Goal: Task Accomplishment & Management: Manage account settings

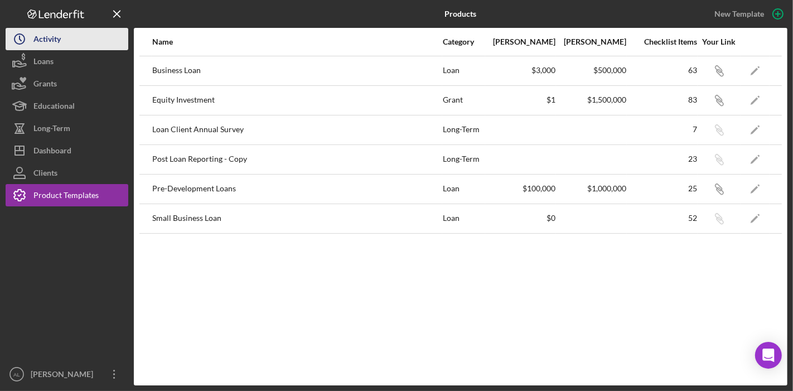
click at [47, 49] on div "Activity" at bounding box center [46, 40] width 27 height 25
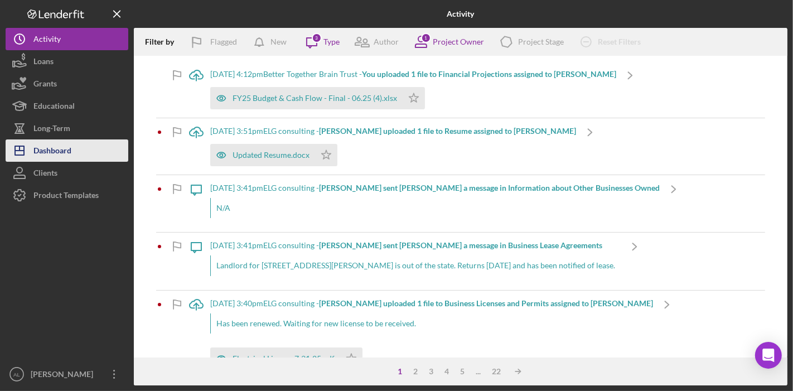
click at [67, 154] on div "Dashboard" at bounding box center [52, 151] width 38 height 25
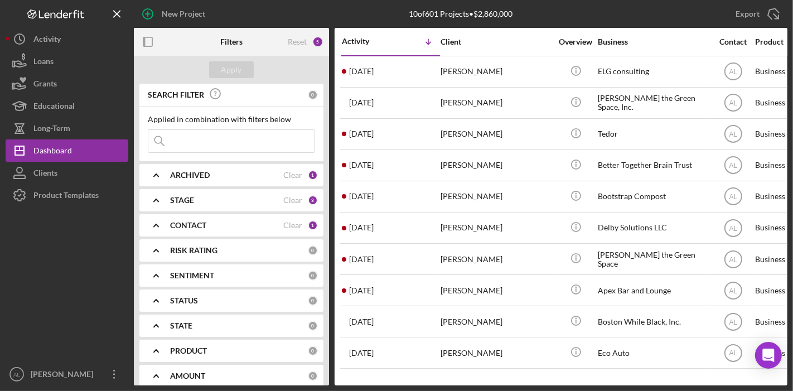
click at [211, 197] on div "STAGE" at bounding box center [226, 200] width 113 height 9
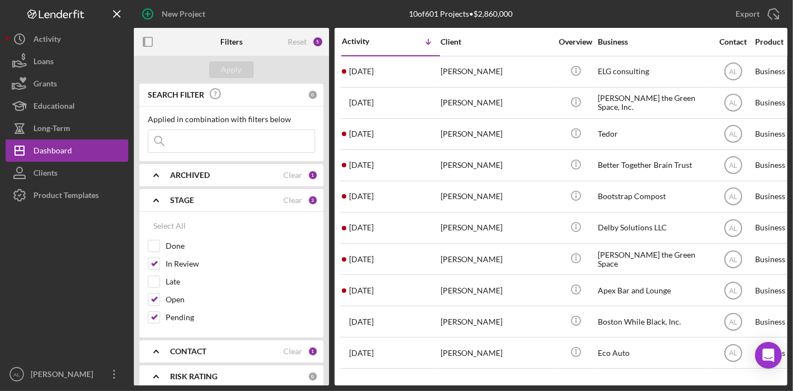
click at [235, 181] on div "ARCHIVED Clear 1" at bounding box center [244, 175] width 148 height 22
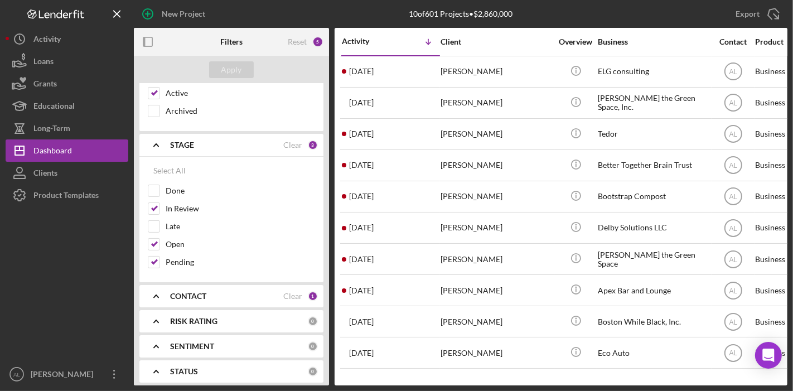
scroll to position [135, 0]
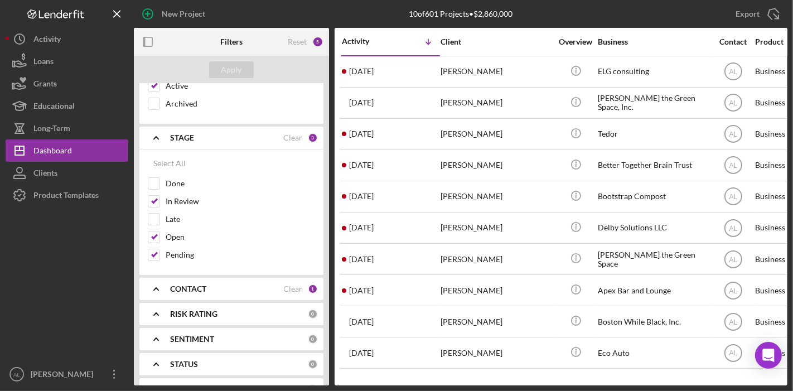
click at [266, 287] on div "CONTACT" at bounding box center [226, 288] width 113 height 9
drag, startPoint x: 328, startPoint y: 218, endPoint x: 329, endPoint y: 231, distance: 13.5
click at [329, 231] on div "Filters Reset 5 Apply SEARCH FILTER 0 Applied in combination with filters below…" at bounding box center [460, 206] width 653 height 357
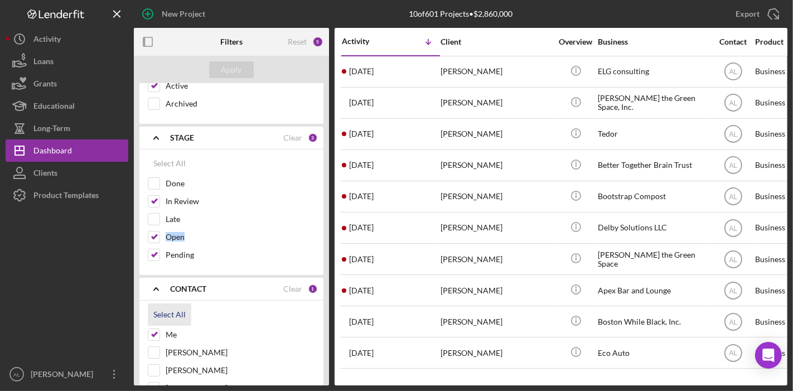
click at [174, 309] on div "Select All" at bounding box center [169, 314] width 32 height 22
checkbox input "true"
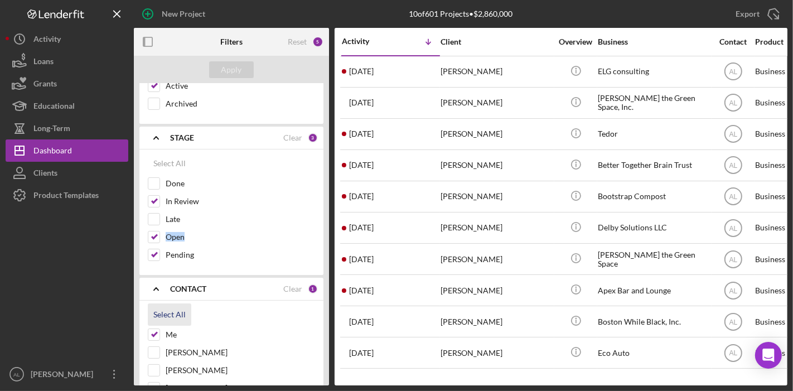
checkbox input "true"
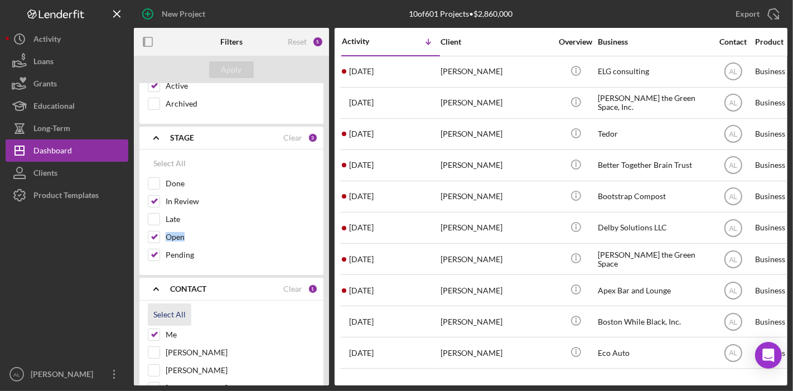
checkbox input "true"
click at [239, 71] on div "Apply" at bounding box center [231, 69] width 21 height 17
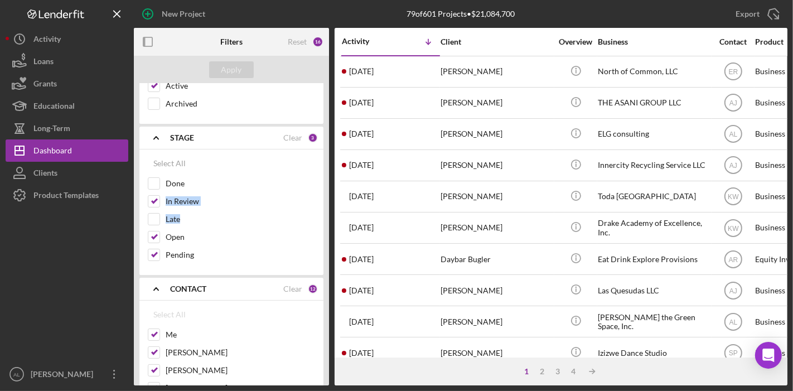
drag, startPoint x: 328, startPoint y: 190, endPoint x: 328, endPoint y: 209, distance: 19.0
click at [328, 209] on div "SEARCH FILTER 0 Applied in combination with filters below Icon/Menu Close Icon/…" at bounding box center [231, 235] width 195 height 302
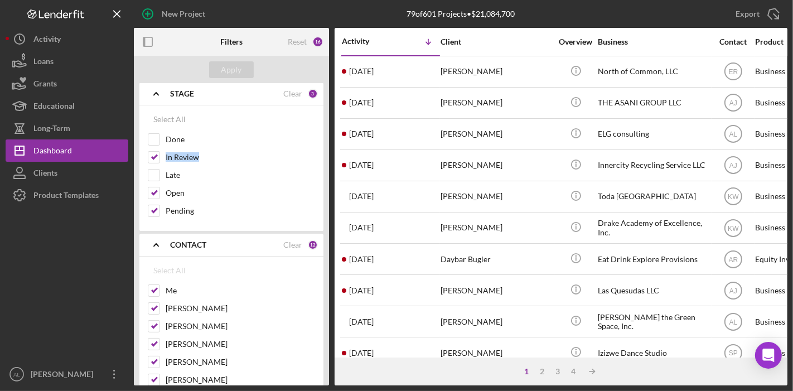
scroll to position [176, 0]
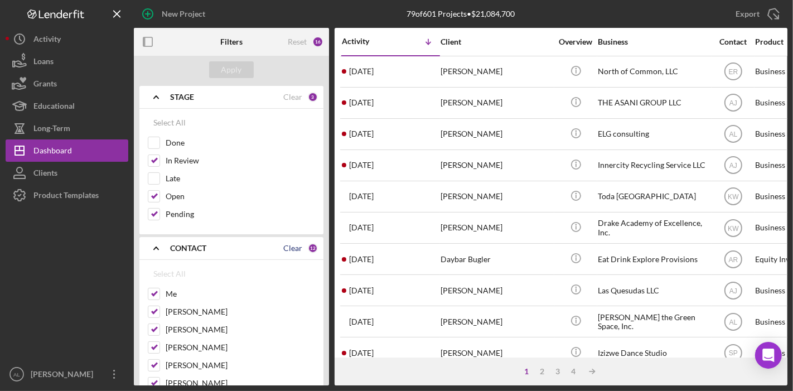
click at [291, 244] on div "Clear" at bounding box center [292, 248] width 19 height 9
checkbox input "false"
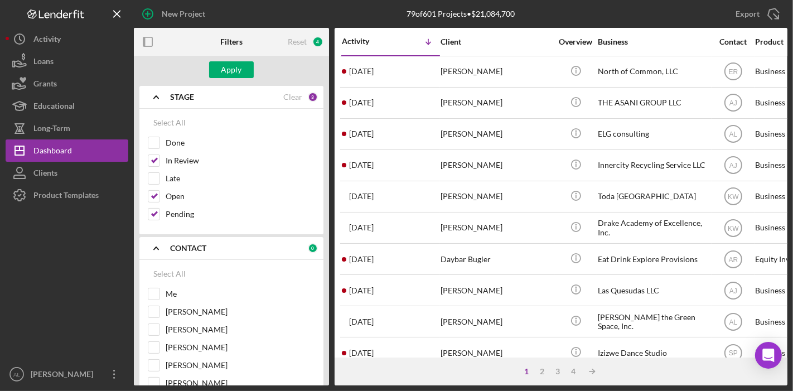
checkbox input "false"
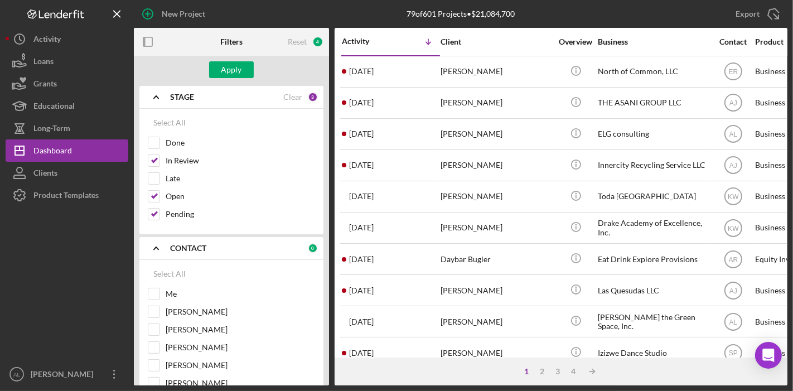
checkbox input "false"
click at [152, 289] on input "Me" at bounding box center [153, 293] width 11 height 11
checkbox input "true"
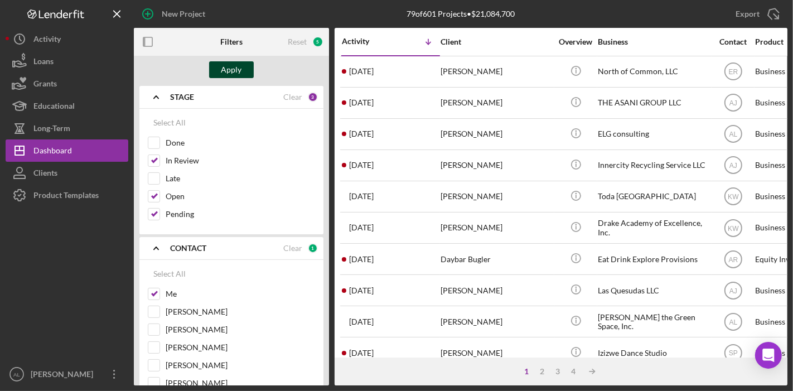
click at [226, 62] on div "Apply" at bounding box center [231, 69] width 21 height 17
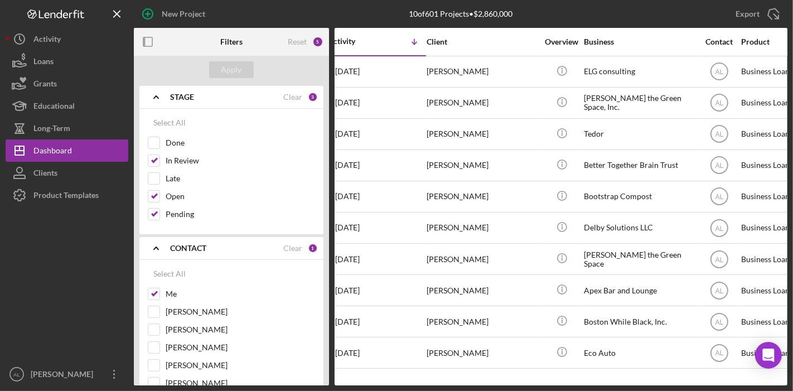
scroll to position [0, 0]
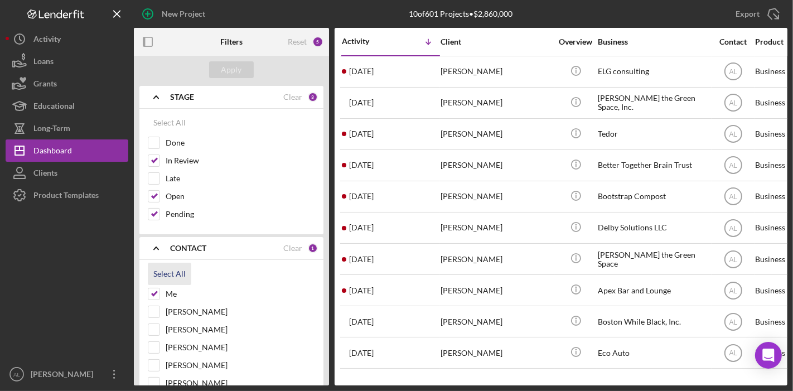
click at [178, 271] on div "Select All" at bounding box center [169, 274] width 32 height 22
checkbox input "true"
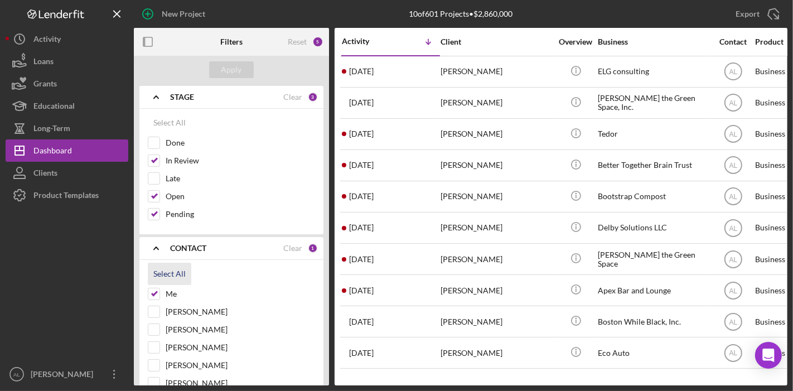
checkbox input "true"
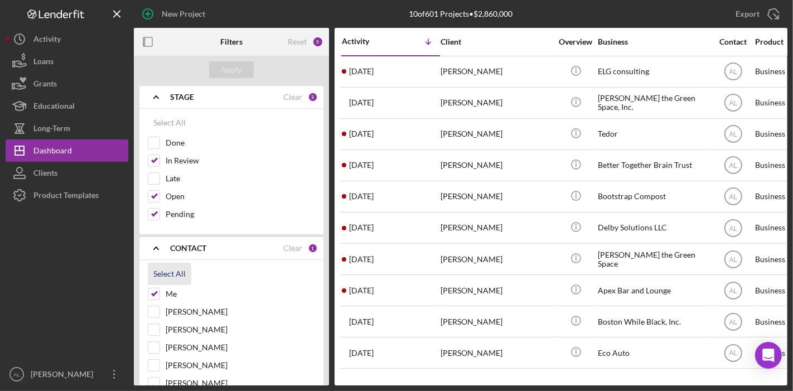
checkbox input "true"
click at [235, 68] on div "Apply" at bounding box center [231, 69] width 21 height 17
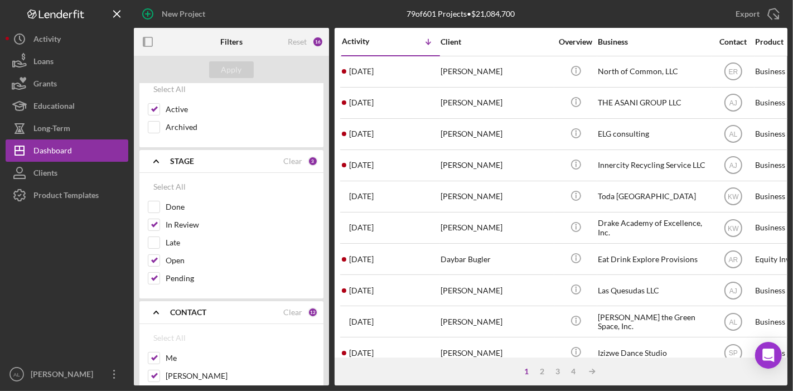
scroll to position [104, 0]
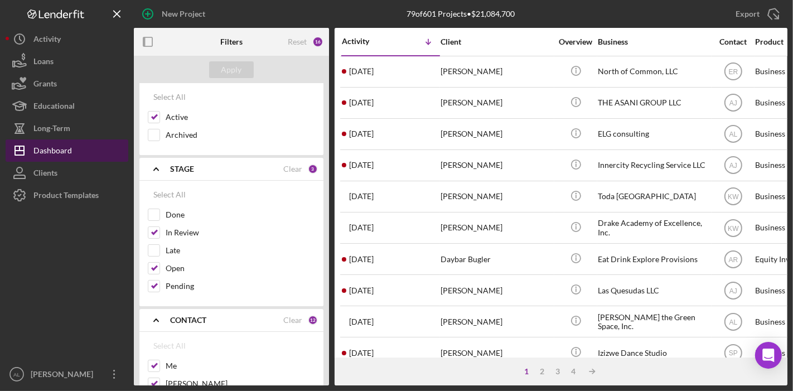
click at [77, 143] on button "Icon/Dashboard Dashboard" at bounding box center [67, 150] width 123 height 22
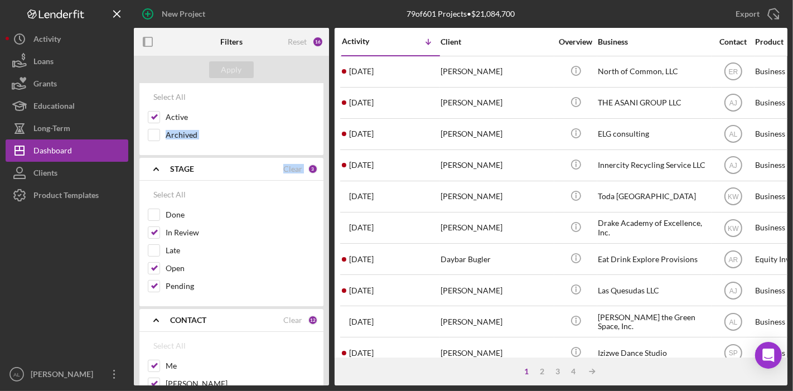
drag, startPoint x: 330, startPoint y: 176, endPoint x: 323, endPoint y: 115, distance: 61.2
click at [323, 115] on div "Filters Reset 16 Apply SEARCH FILTER 0 Applied in combination with filters belo…" at bounding box center [460, 206] width 653 height 357
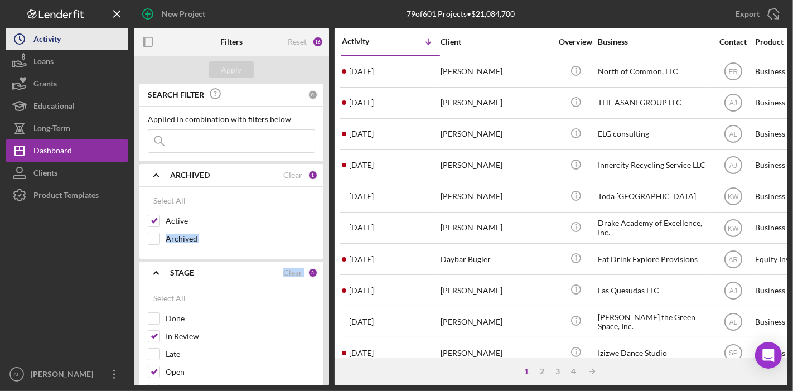
click at [65, 36] on button "Icon/History Activity" at bounding box center [67, 39] width 123 height 22
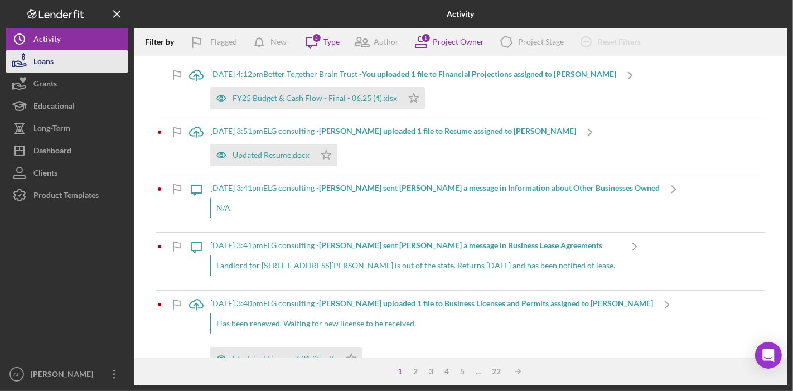
click at [54, 64] on button "Loans" at bounding box center [67, 61] width 123 height 22
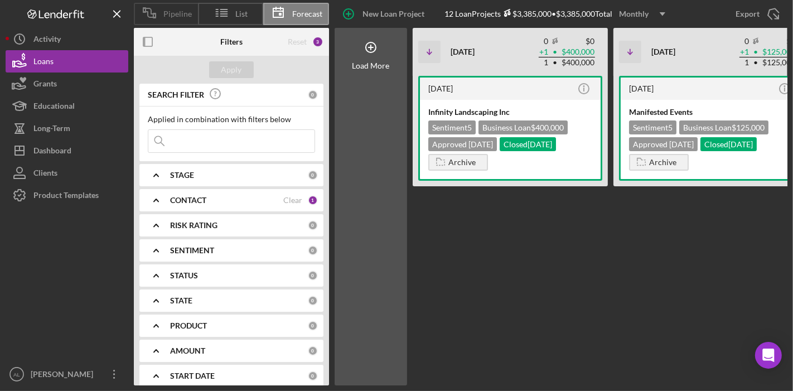
click at [171, 18] on span "Pipeline" at bounding box center [177, 13] width 28 height 9
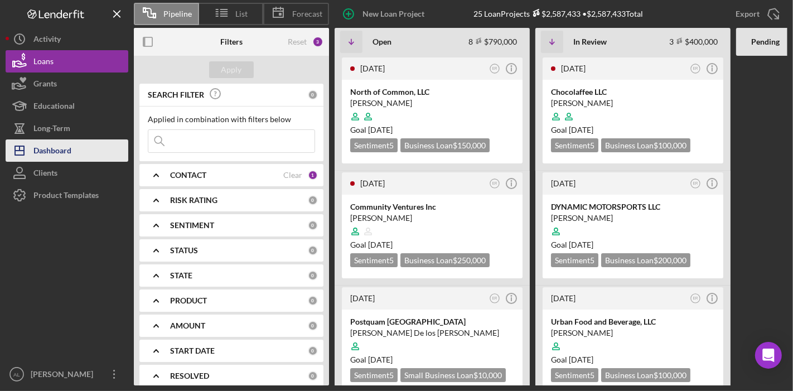
click at [75, 144] on button "Icon/Dashboard Dashboard" at bounding box center [67, 150] width 123 height 22
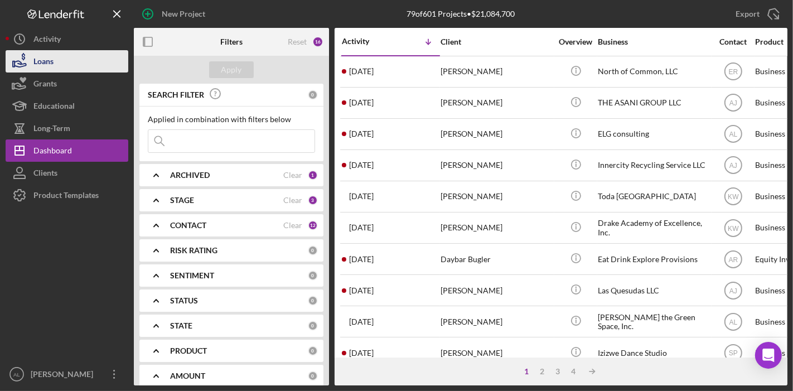
click at [52, 58] on div "Loans" at bounding box center [43, 62] width 20 height 25
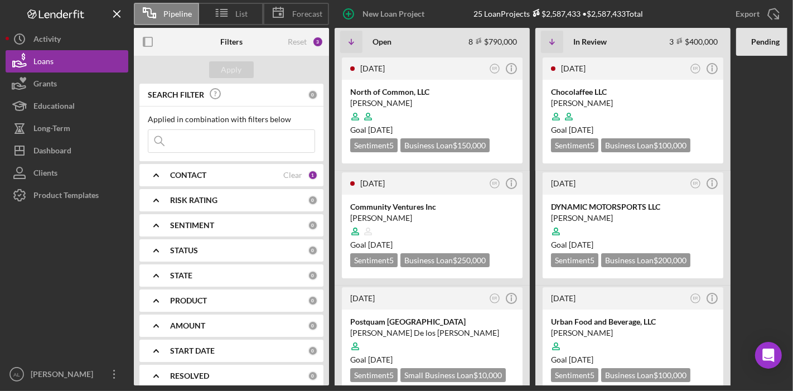
click at [774, 106] on div at bounding box center [765, 220] width 59 height 329
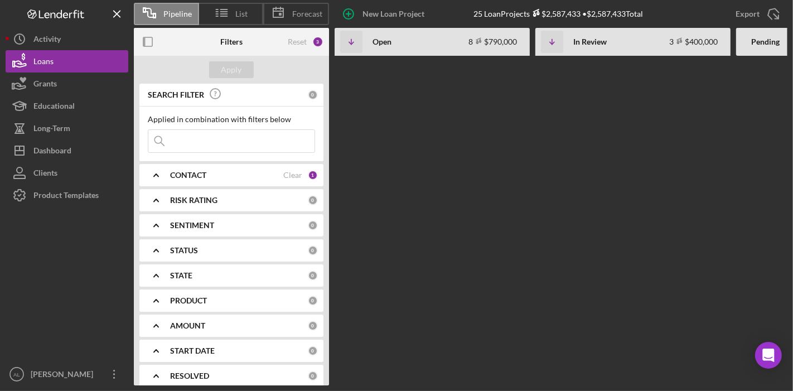
scroll to position [1065, 0]
click at [777, 142] on div "[DATE] ER Icon/Info North of Common, LLC [PERSON_NAME] Goal [DATE] Sentiment 5 …" at bounding box center [699, 220] width 730 height 329
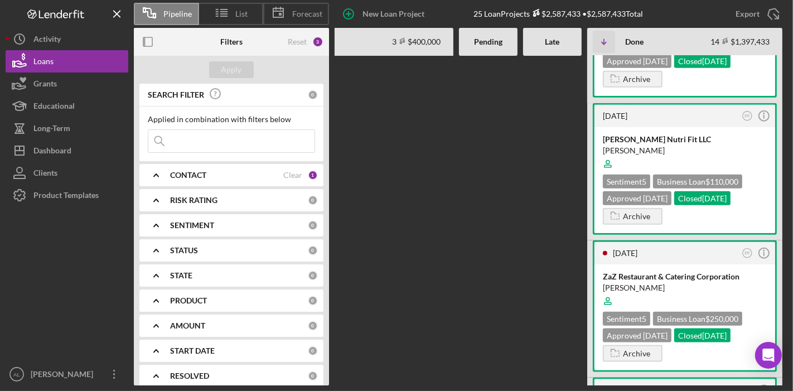
click at [354, 157] on div "[DATE] ER Icon/Info North of Common, LLC [PERSON_NAME] Goal [DATE] Sentiment 5 …" at bounding box center [422, 220] width 730 height 329
click at [288, 18] on icon at bounding box center [278, 13] width 28 height 28
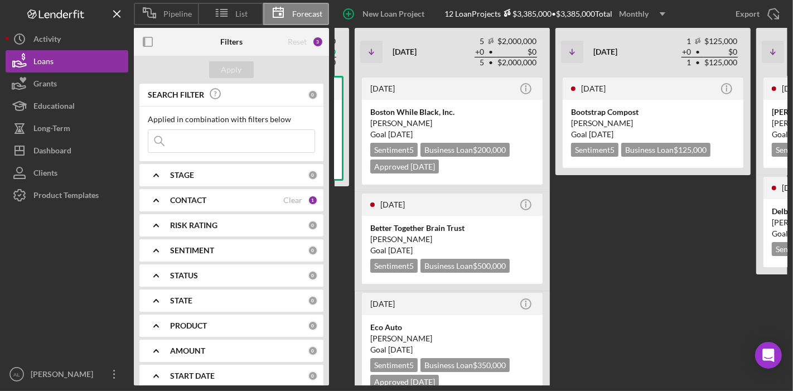
scroll to position [0, 458]
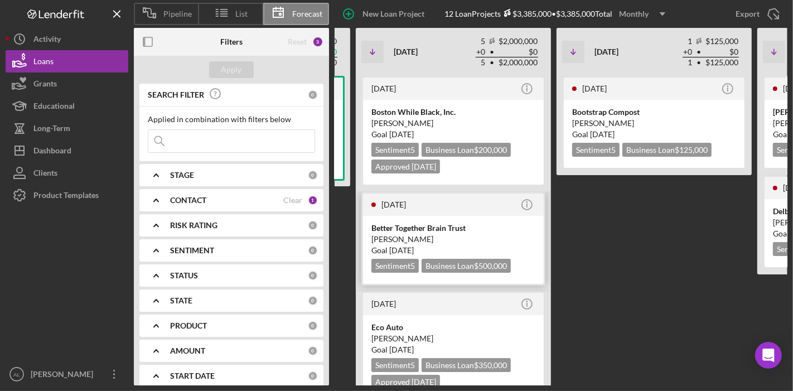
drag, startPoint x: 491, startPoint y: 234, endPoint x: 474, endPoint y: 231, distance: 17.0
click at [474, 231] on div "Better Together Brain Trust" at bounding box center [453, 227] width 164 height 11
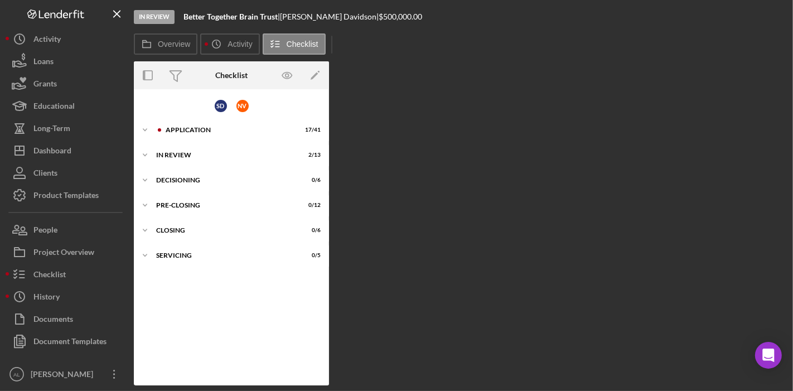
drag, startPoint x: 73, startPoint y: 252, endPoint x: 416, endPoint y: 233, distance: 343.9
click at [416, 233] on div "Overview Internal Workflow Stage In Review Icon/Dropdown Arrow Archive (can una…" at bounding box center [460, 223] width 653 height 324
click at [195, 147] on div "Icon/Expander In Review 2 / 13" at bounding box center [231, 155] width 195 height 22
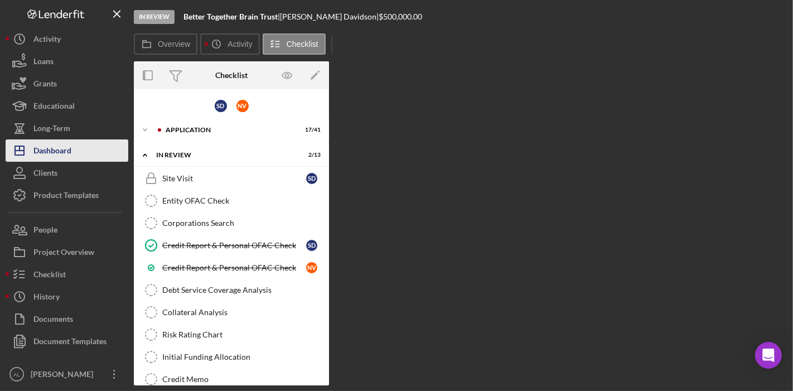
click at [69, 144] on div "Dashboard" at bounding box center [52, 151] width 38 height 25
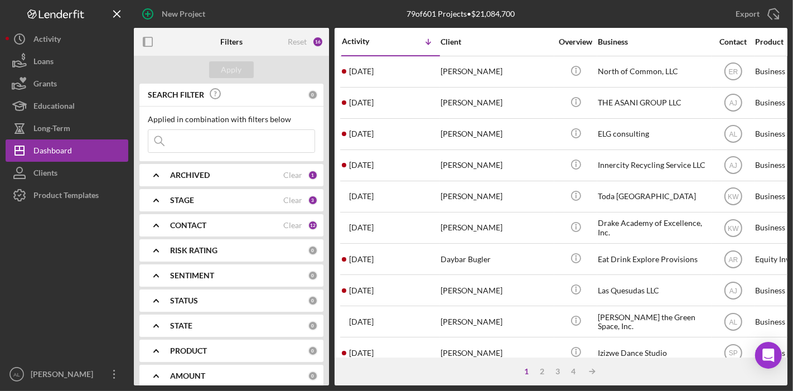
click at [224, 225] on div "CONTACT" at bounding box center [226, 225] width 113 height 9
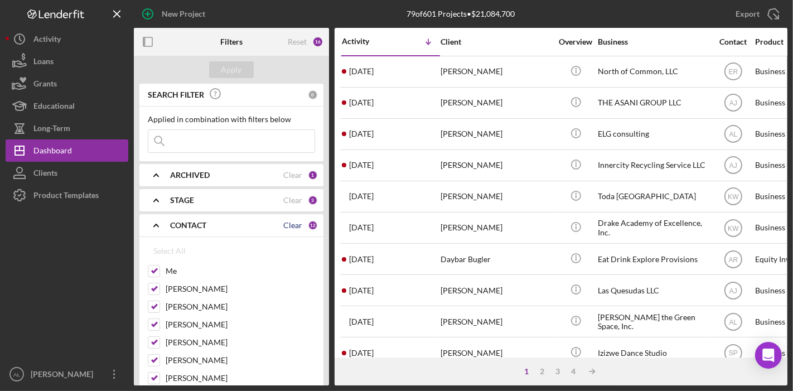
click at [284, 225] on div "Clear" at bounding box center [292, 225] width 19 height 9
checkbox input "false"
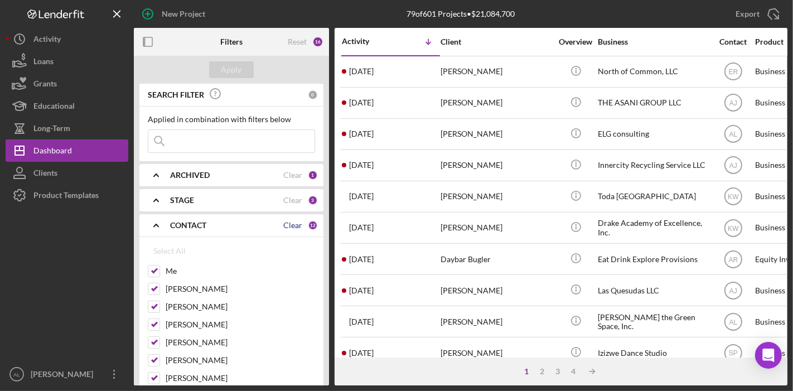
checkbox input "false"
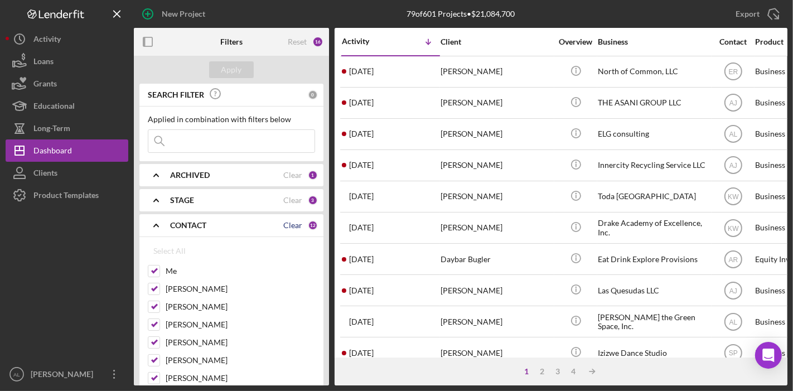
checkbox input "false"
click at [153, 274] on input "Me" at bounding box center [153, 270] width 11 height 11
checkbox input "true"
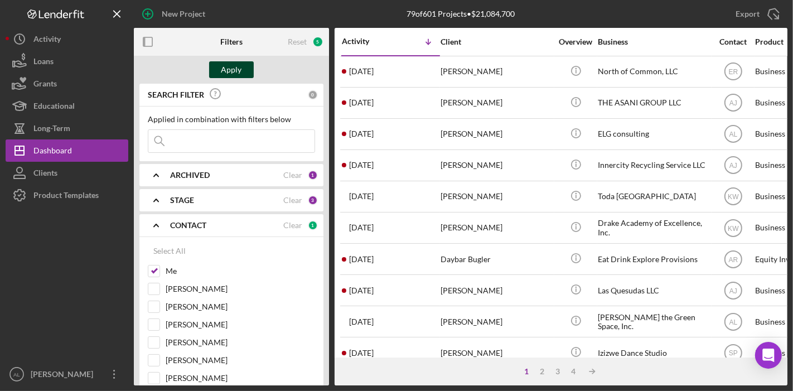
click at [224, 74] on div "Apply" at bounding box center [231, 69] width 21 height 17
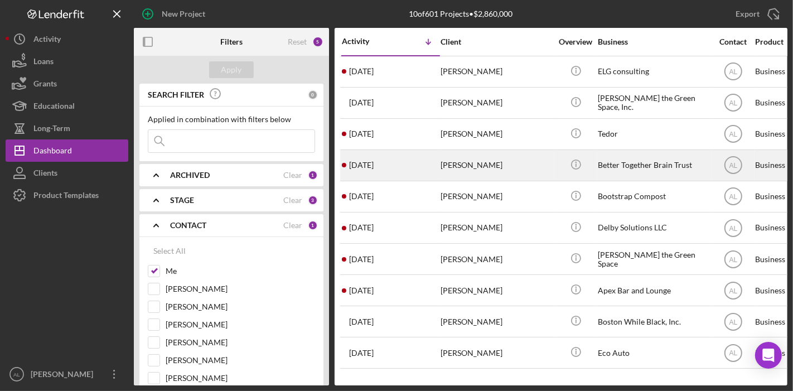
click at [542, 168] on div "[PERSON_NAME]" at bounding box center [495, 165] width 111 height 30
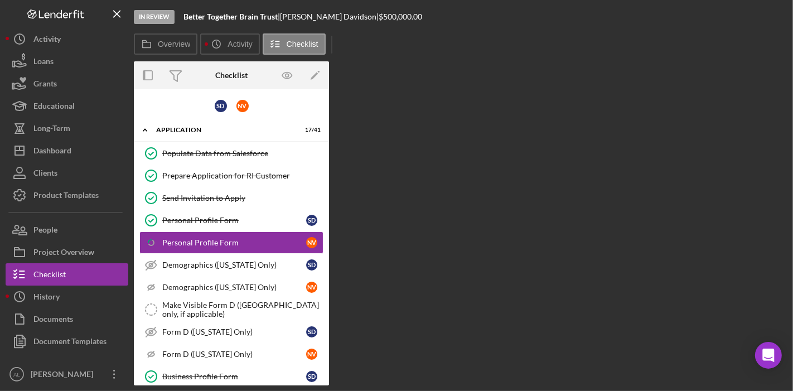
scroll to position [3, 0]
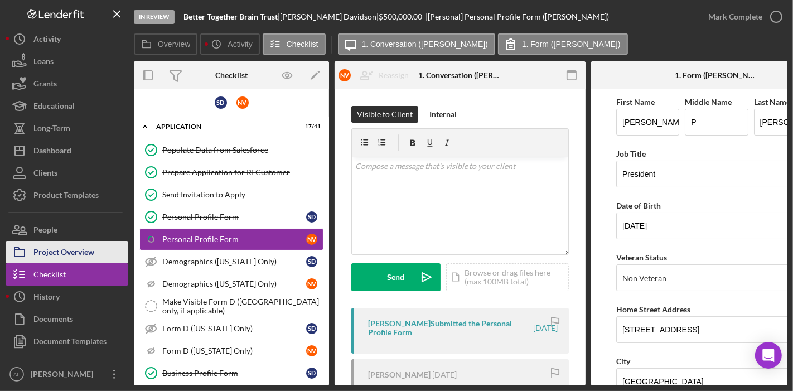
click at [90, 249] on div "Project Overview" at bounding box center [63, 253] width 61 height 25
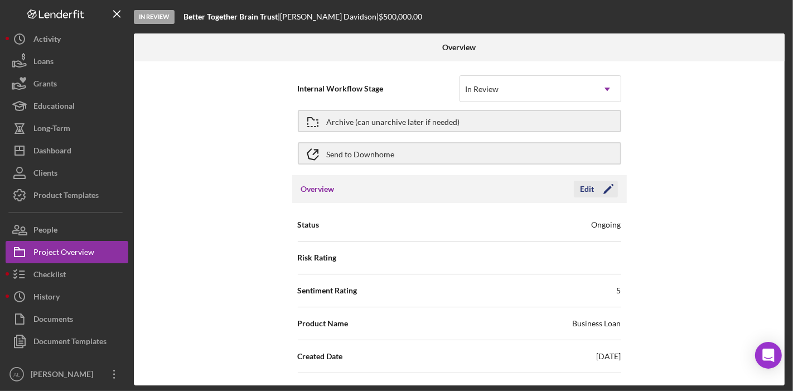
click at [603, 191] on polygon "button" at bounding box center [607, 190] width 8 height 8
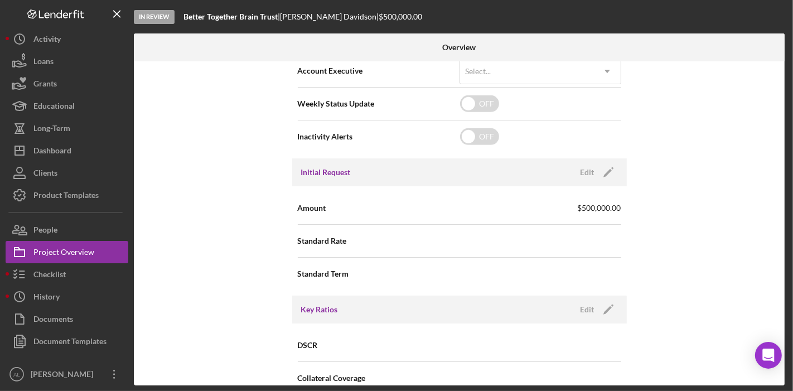
scroll to position [409, 0]
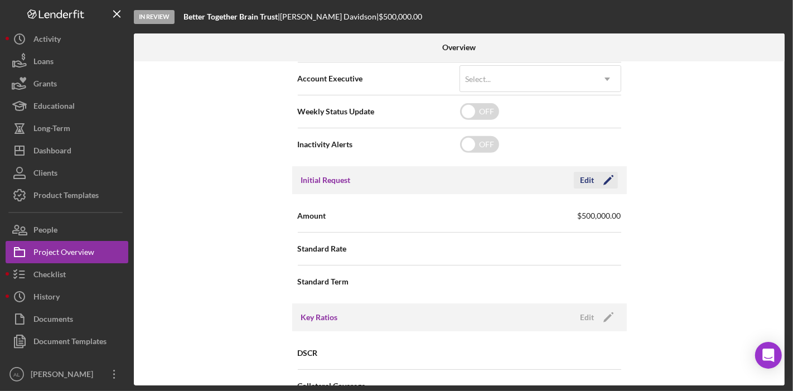
click at [602, 176] on icon "Icon/Edit" at bounding box center [608, 180] width 28 height 28
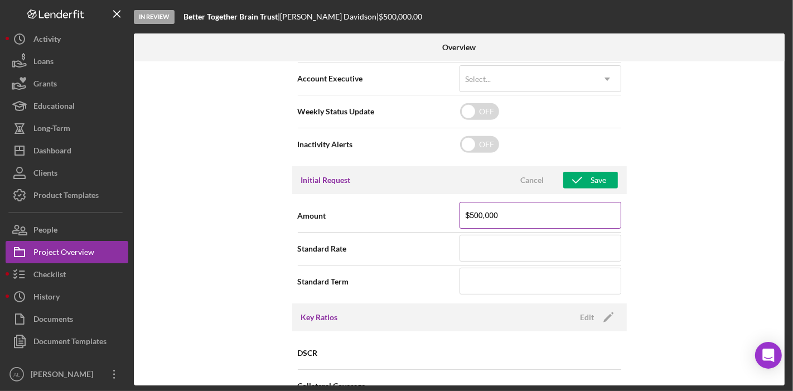
click at [511, 212] on input "$500,000" at bounding box center [540, 215] width 162 height 27
type input "$5"
type input "$25,000,000"
click at [591, 184] on div "Save" at bounding box center [599, 180] width 16 height 17
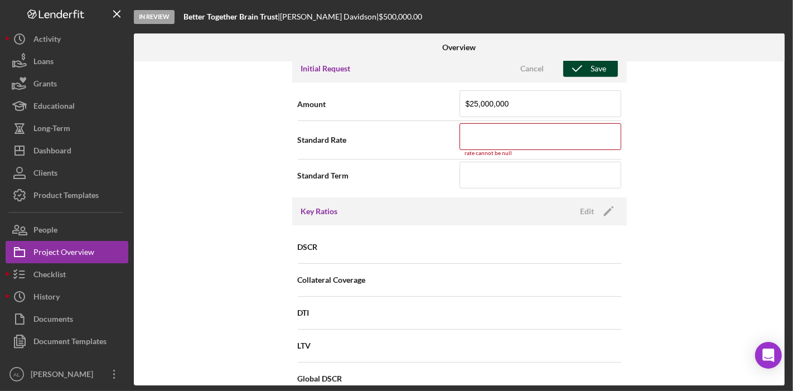
scroll to position [580, 0]
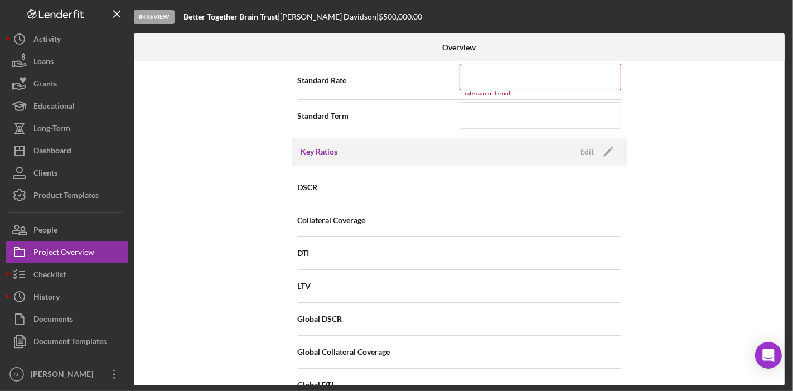
drag, startPoint x: 780, startPoint y: 186, endPoint x: 780, endPoint y: 176, distance: 10.0
click at [780, 176] on div "Internal Workflow Stage In Review Icon/Dropdown Arrow Archive (can unarchive la…" at bounding box center [459, 223] width 650 height 324
drag, startPoint x: 780, startPoint y: 192, endPoint x: 781, endPoint y: 182, distance: 9.5
click at [781, 182] on div "Internal Workflow Stage In Review Icon/Dropdown Arrow Archive (can unarchive la…" at bounding box center [459, 223] width 650 height 324
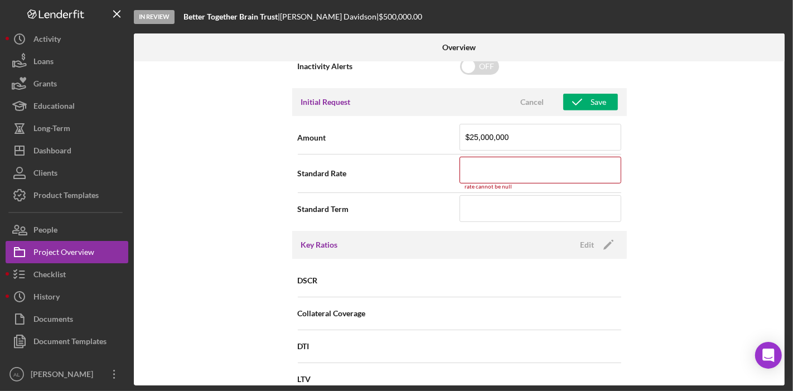
scroll to position [485, 0]
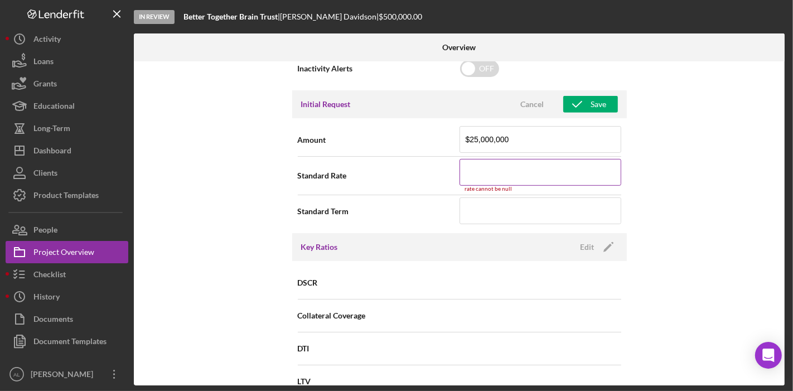
click at [576, 170] on input at bounding box center [540, 172] width 162 height 27
type input "8.500%"
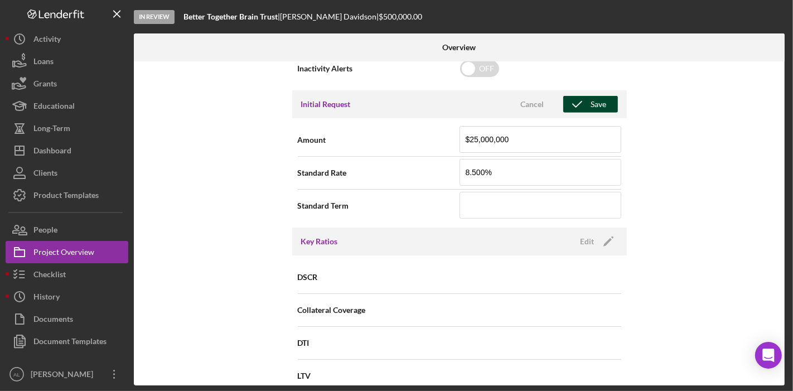
click at [594, 109] on div "Save" at bounding box center [599, 104] width 16 height 17
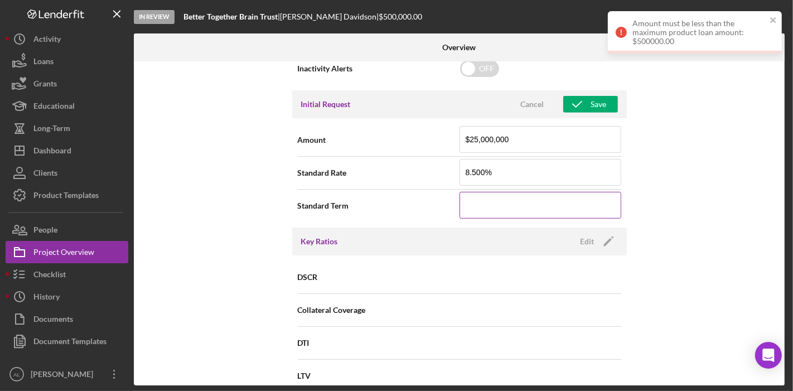
click at [514, 196] on input at bounding box center [540, 205] width 162 height 27
click at [502, 140] on input "$25,000,000" at bounding box center [540, 139] width 162 height 27
click at [514, 137] on input "$25,000,000" at bounding box center [540, 139] width 162 height 27
type input "$250,000"
click at [648, 139] on div "Internal Workflow Stage In Review Icon/Dropdown Arrow Archive (can unarchive la…" at bounding box center [459, 223] width 650 height 324
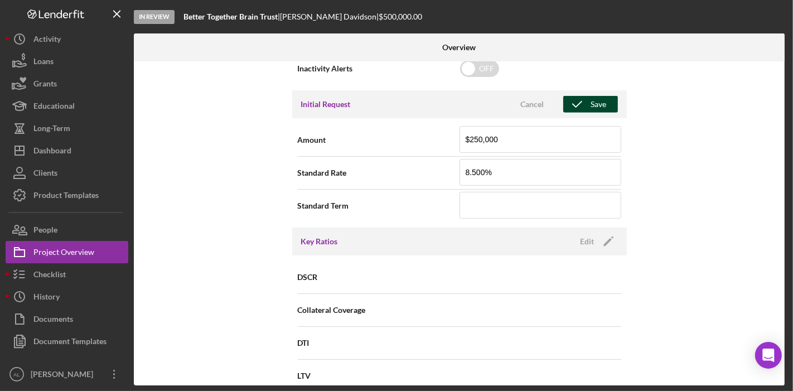
click at [597, 104] on div "Save" at bounding box center [599, 104] width 16 height 17
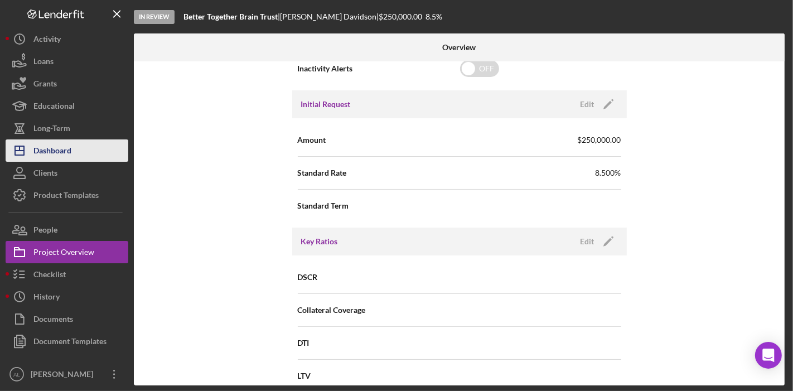
click at [65, 150] on div "Dashboard" at bounding box center [52, 151] width 38 height 25
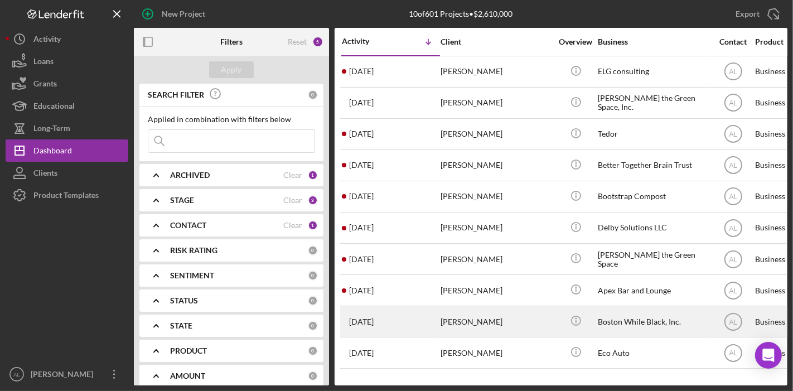
click at [627, 321] on div "Boston While Black, Inc." at bounding box center [652, 322] width 111 height 30
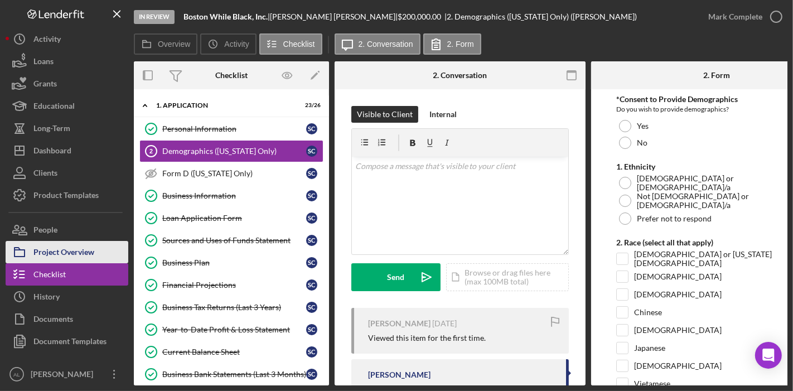
click at [90, 246] on div "Project Overview" at bounding box center [63, 253] width 61 height 25
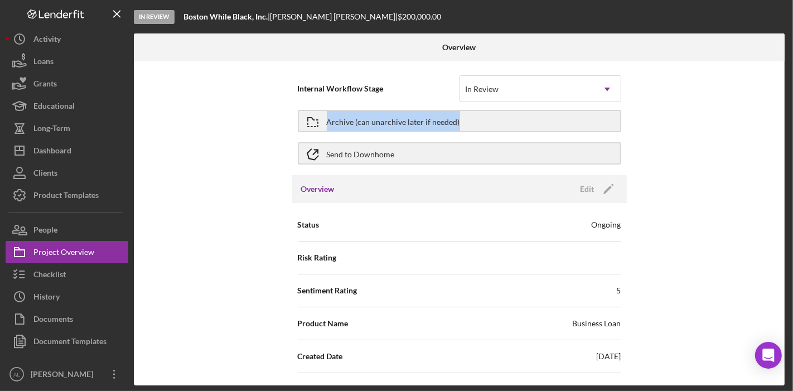
drag, startPoint x: 779, startPoint y: 90, endPoint x: 781, endPoint y: 104, distance: 13.6
click at [781, 104] on div "Internal Workflow Stage In Review Icon/Dropdown Arrow Archive (can unarchive la…" at bounding box center [459, 223] width 650 height 324
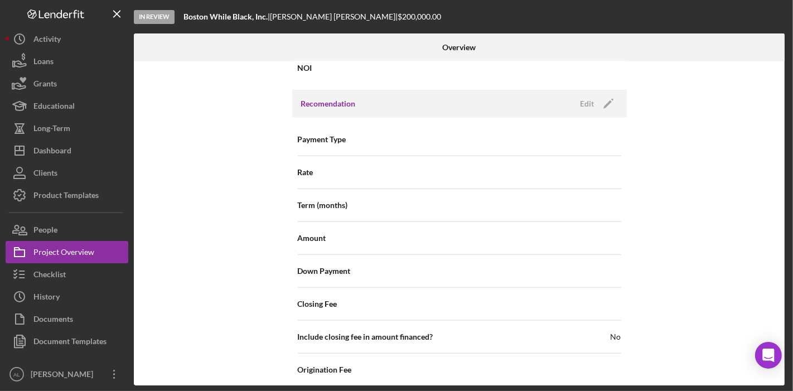
scroll to position [1051, 0]
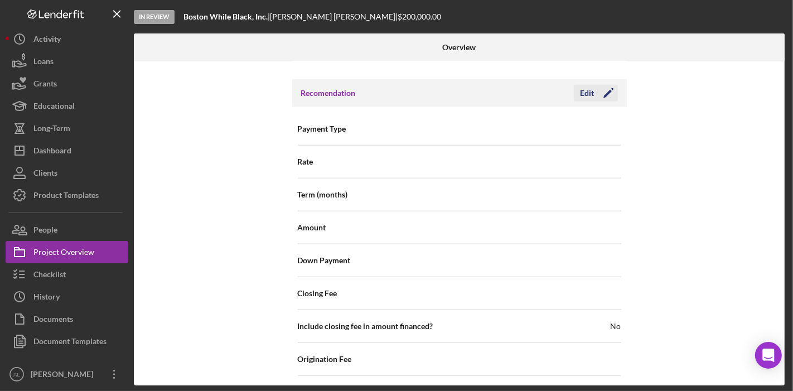
click at [605, 88] on icon "Icon/Edit" at bounding box center [608, 93] width 28 height 28
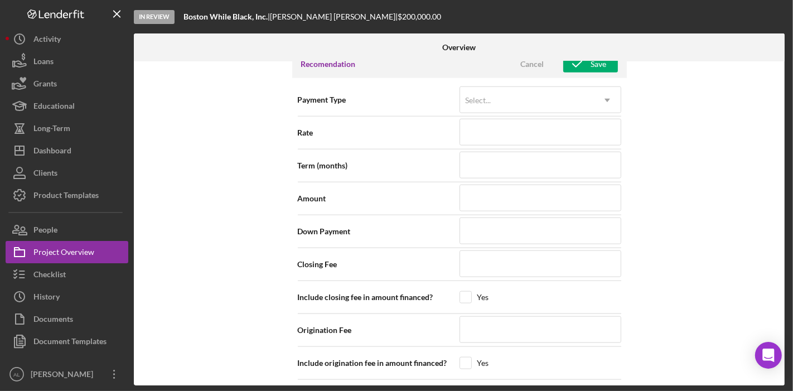
drag, startPoint x: 785, startPoint y: 294, endPoint x: 780, endPoint y: 339, distance: 46.0
click at [780, 339] on div "Internal Workflow Stage In Review Icon/Dropdown Arrow Archive (can unarchive la…" at bounding box center [459, 223] width 650 height 324
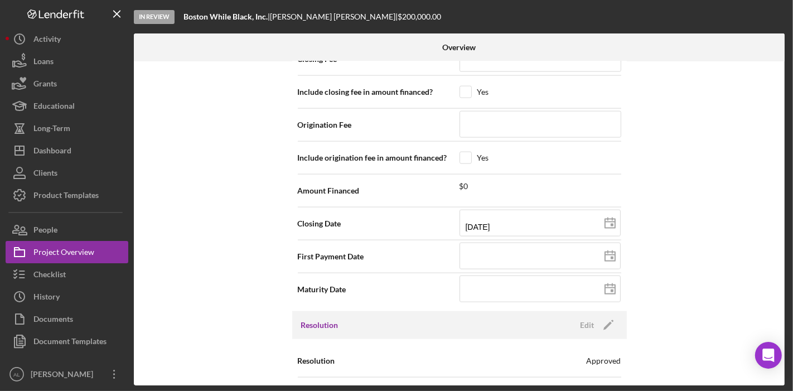
scroll to position [1277, 0]
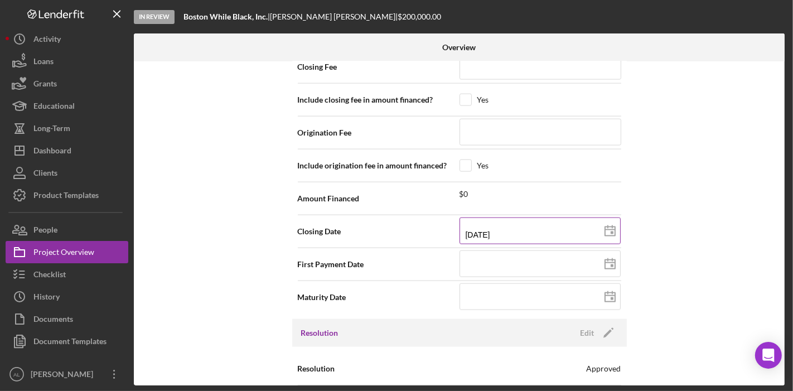
click at [600, 230] on icon at bounding box center [610, 231] width 28 height 28
type input "[DATE]"
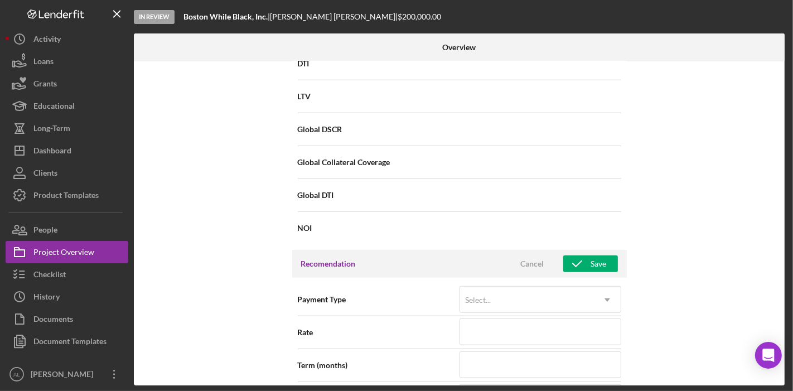
scroll to position [891, 0]
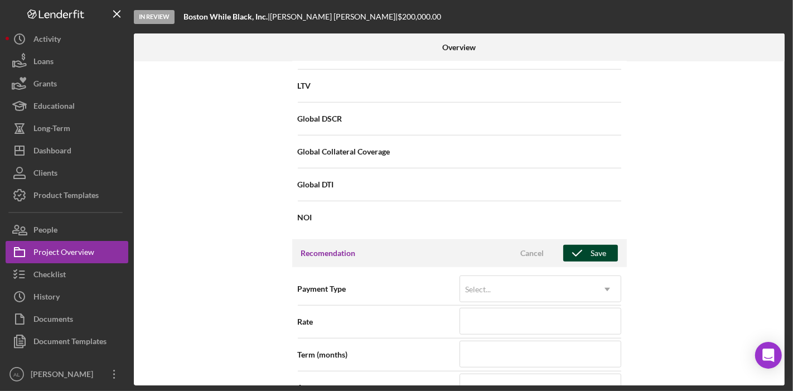
click at [602, 255] on div "Save" at bounding box center [599, 253] width 16 height 17
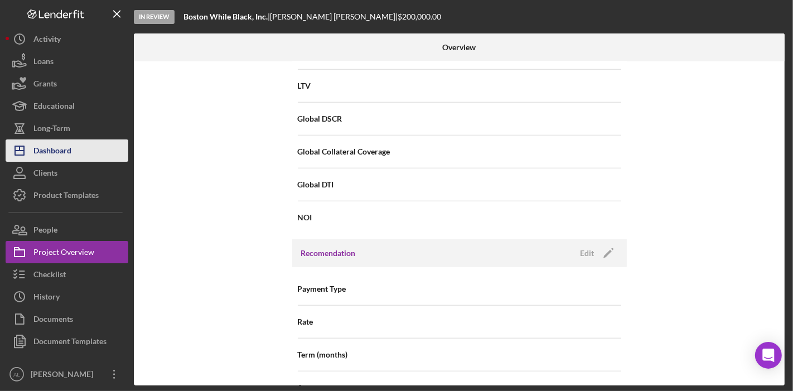
click at [62, 158] on div "Dashboard" at bounding box center [52, 151] width 38 height 25
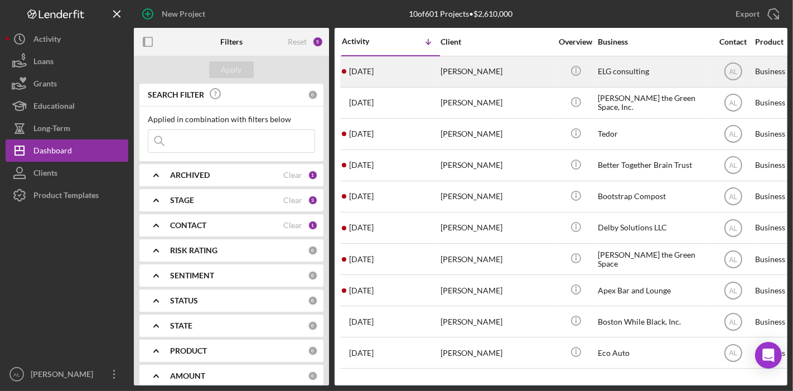
click at [502, 77] on div "[PERSON_NAME]" at bounding box center [495, 72] width 111 height 30
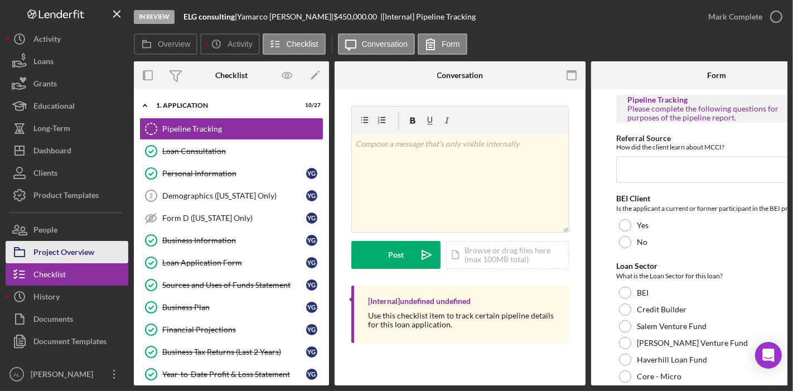
click at [100, 251] on button "Project Overview" at bounding box center [67, 252] width 123 height 22
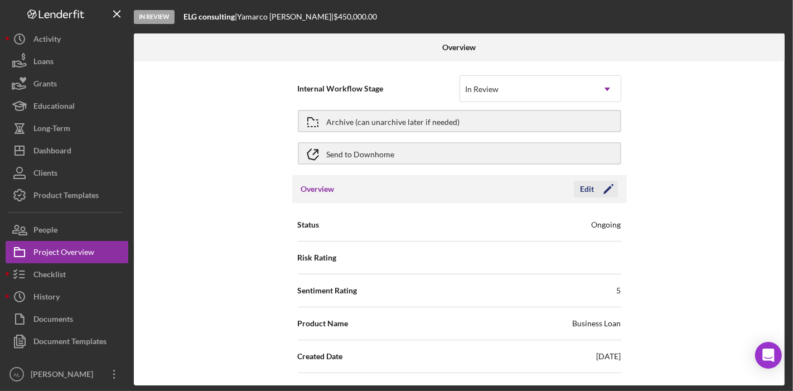
click at [612, 187] on icon "Icon/Edit" at bounding box center [608, 189] width 28 height 28
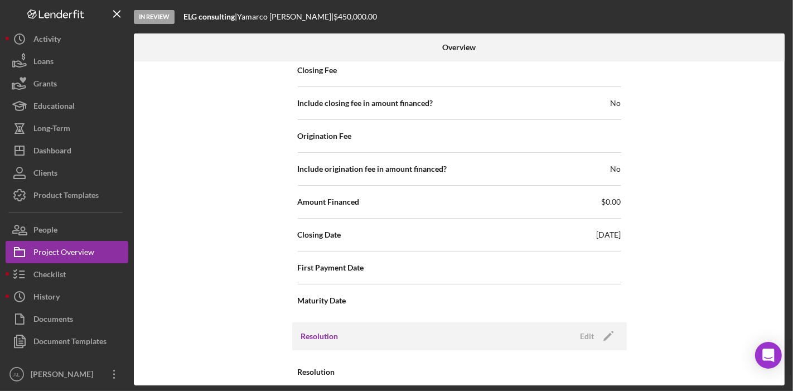
scroll to position [1360, 0]
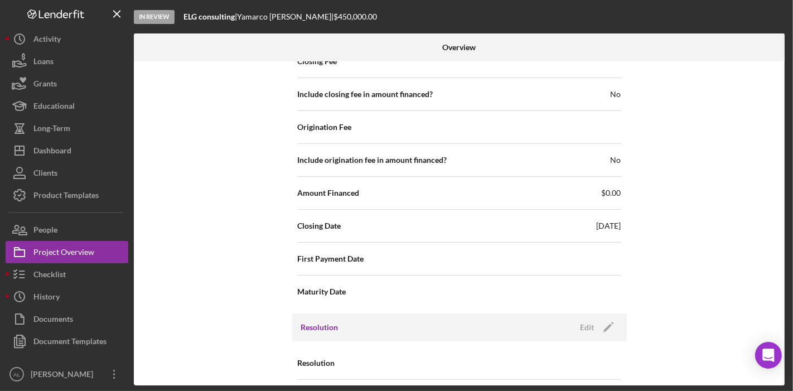
click at [608, 220] on span "[DATE]" at bounding box center [608, 225] width 25 height 11
drag, startPoint x: 784, startPoint y: 324, endPoint x: 776, endPoint y: 284, distance: 40.4
click at [776, 284] on div "Overview Internal Workflow Stage In Review Icon/Dropdown Arrow Archive (can una…" at bounding box center [460, 209] width 653 height 352
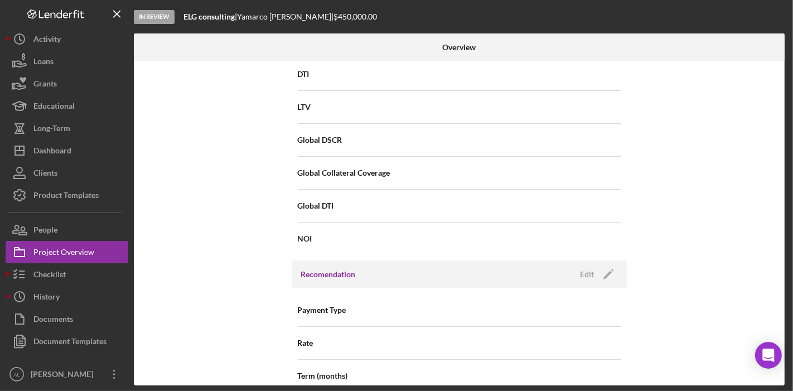
scroll to position [1011, 0]
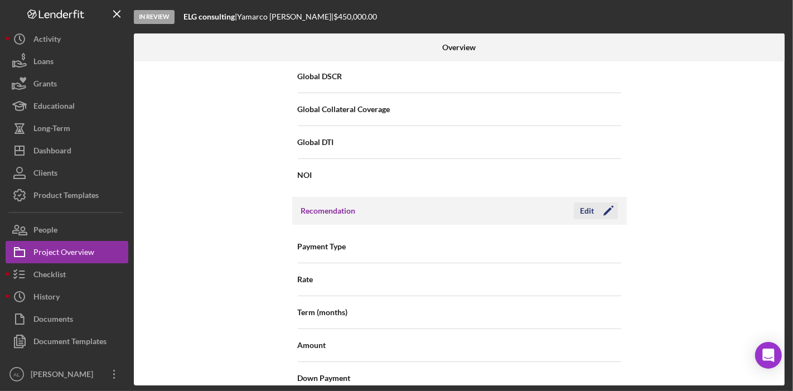
click at [614, 208] on icon "Icon/Edit" at bounding box center [608, 211] width 28 height 28
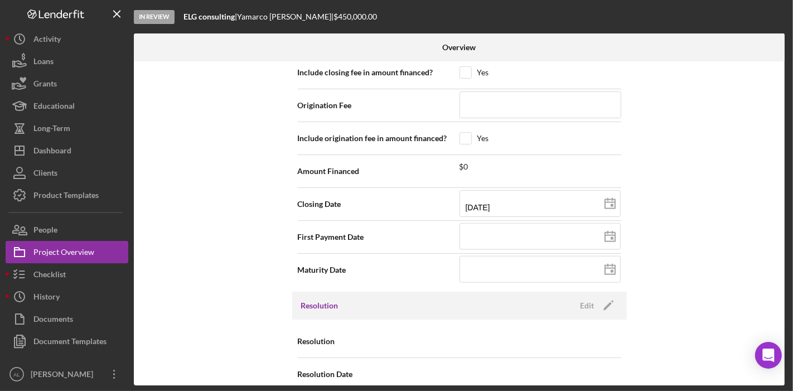
scroll to position [1388, 0]
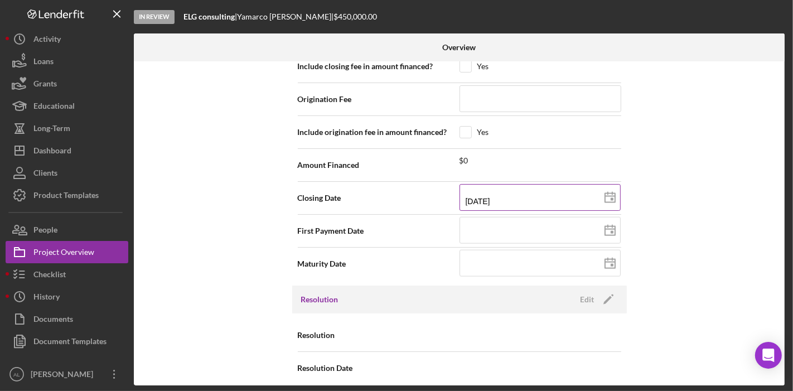
click at [611, 196] on line at bounding box center [610, 196] width 10 height 0
type input "[DATE]"
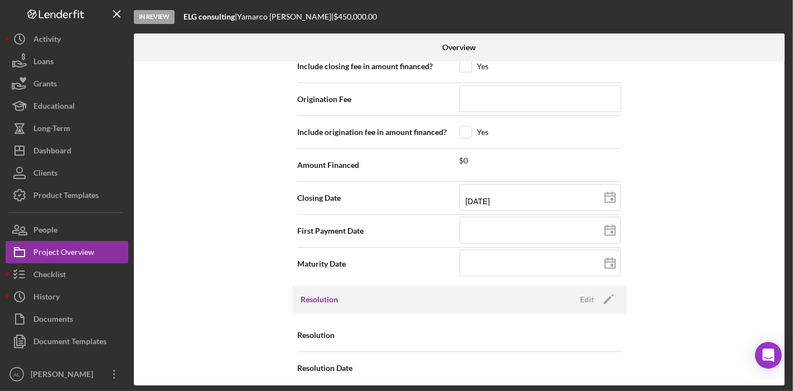
click at [659, 230] on div "Internal Workflow Stage In Review Icon/Dropdown Arrow Archive (can unarchive la…" at bounding box center [459, 223] width 650 height 324
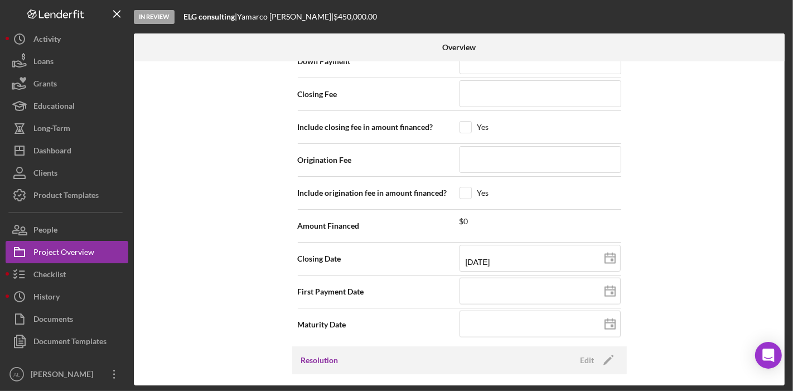
scroll to position [1343, 0]
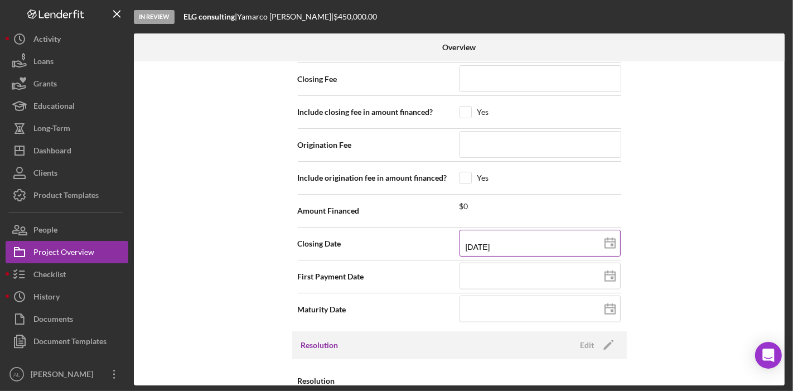
click at [610, 242] on line at bounding box center [610, 242] width 10 height 0
type input "[DATE]"
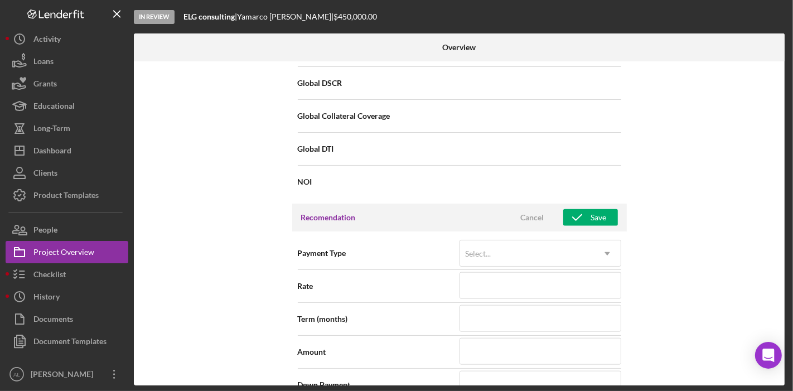
scroll to position [1002, 0]
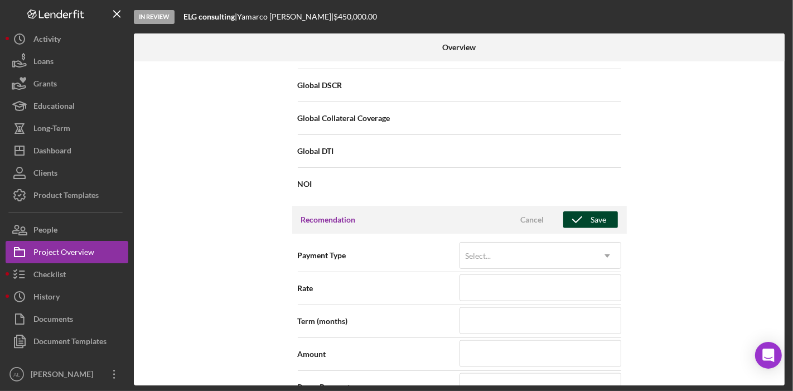
click at [599, 212] on div "Save" at bounding box center [599, 219] width 16 height 17
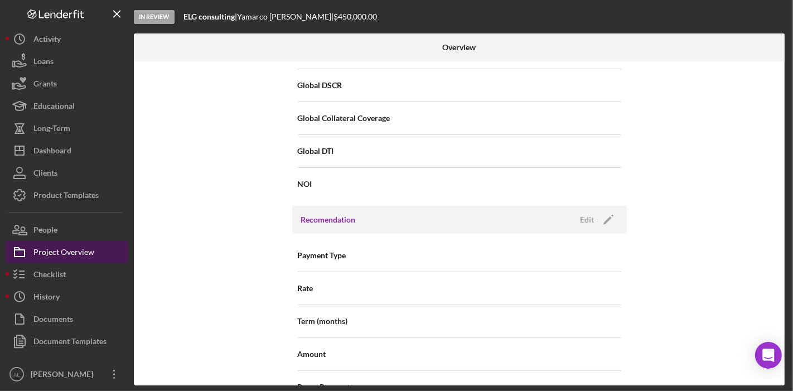
click at [88, 250] on div "Project Overview" at bounding box center [63, 253] width 61 height 25
type textarea "Hello, Don't forget to log in to see the progress of your loan"
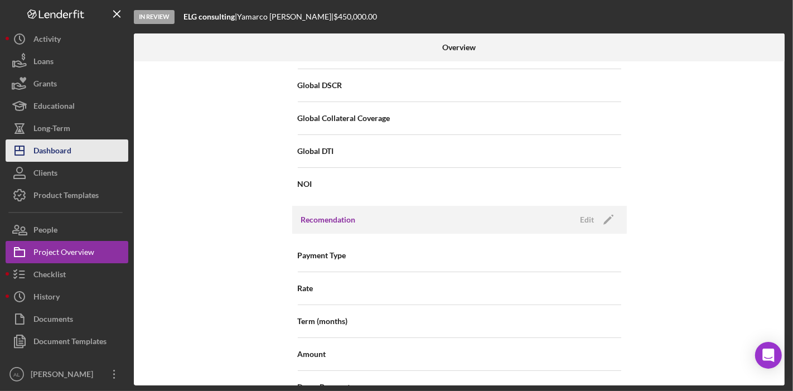
click at [69, 150] on div "Dashboard" at bounding box center [52, 151] width 38 height 25
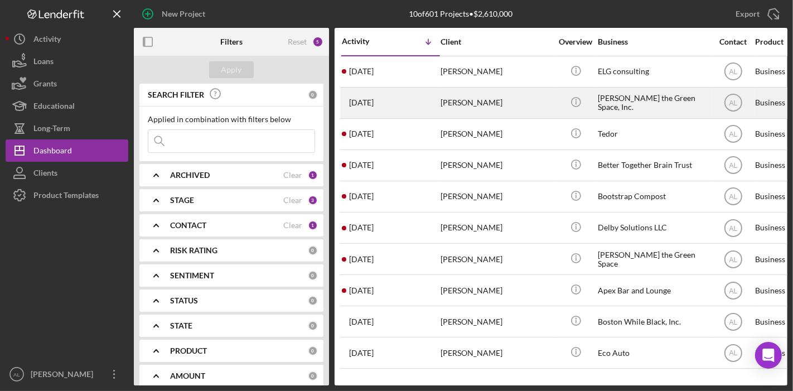
click at [462, 105] on div "[PERSON_NAME]" at bounding box center [495, 103] width 111 height 30
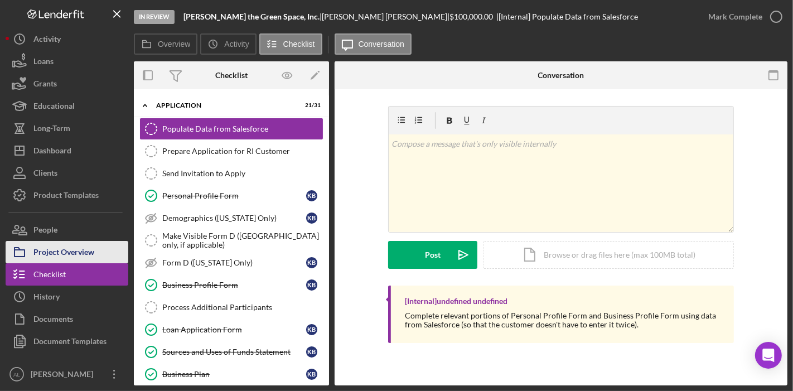
click at [85, 249] on div "Project Overview" at bounding box center [63, 253] width 61 height 25
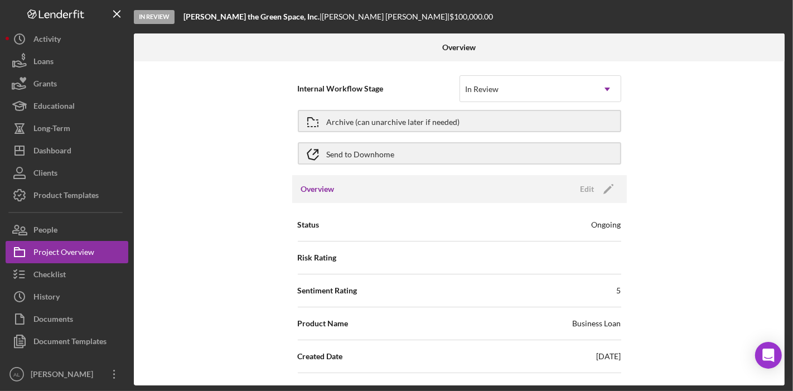
drag, startPoint x: 785, startPoint y: 120, endPoint x: 786, endPoint y: 129, distance: 9.5
click at [786, 129] on div "Overview Internal Workflow Stage In Review Icon/Dropdown Arrow Archive (can una…" at bounding box center [460, 209] width 653 height 352
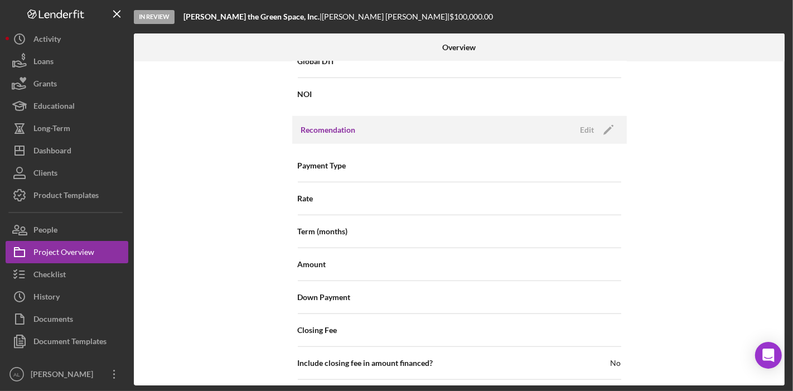
scroll to position [892, 0]
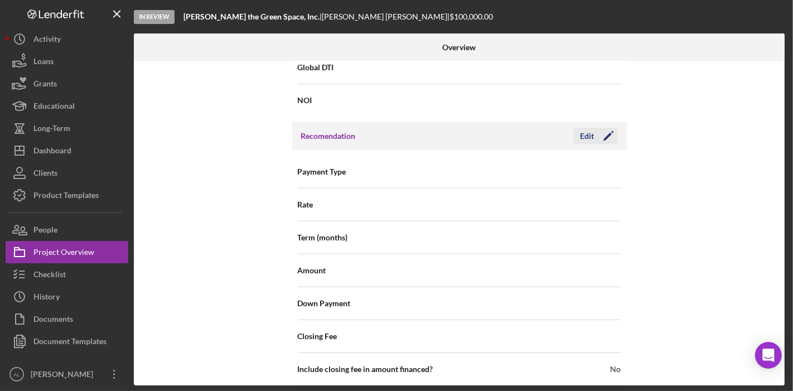
click at [611, 134] on icon "Icon/Edit" at bounding box center [608, 136] width 28 height 28
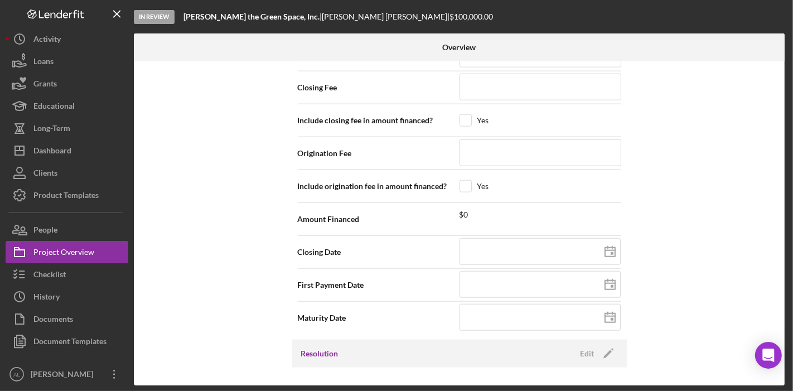
scroll to position [1143, 0]
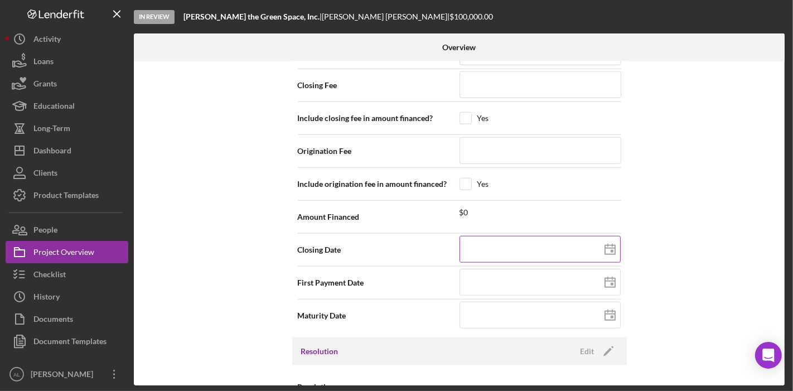
click at [552, 242] on input at bounding box center [539, 249] width 161 height 27
click at [605, 246] on icon at bounding box center [610, 250] width 28 height 28
type input "[DATE]"
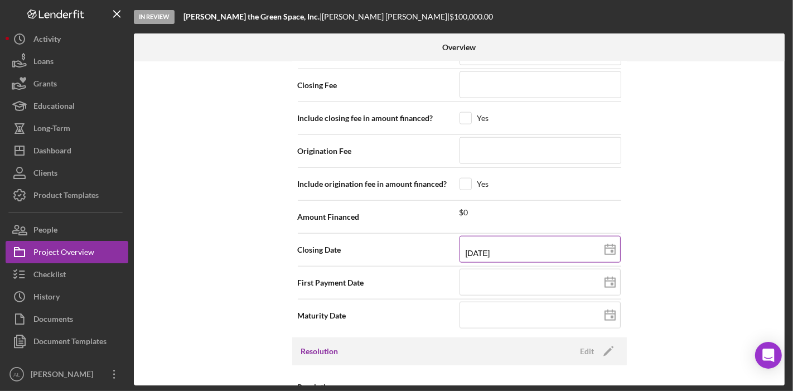
type input "[DATE]"
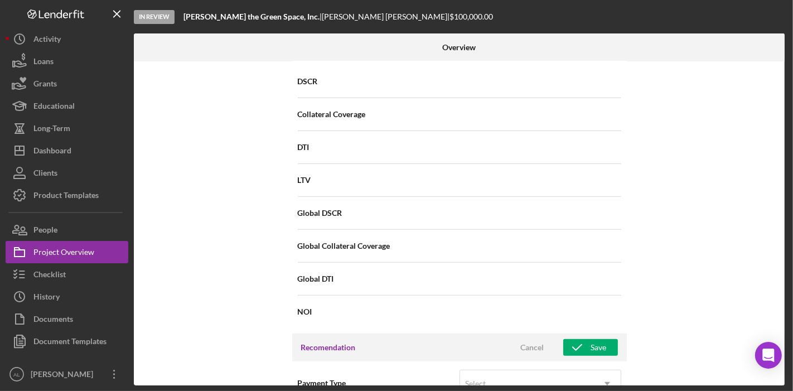
scroll to position [708, 0]
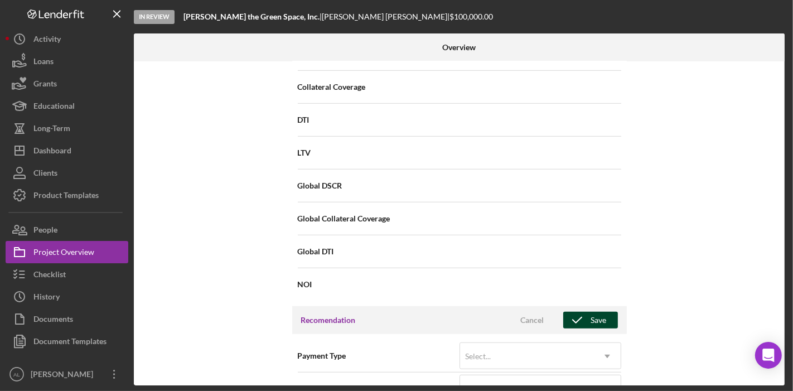
click at [587, 317] on icon "button" at bounding box center [577, 320] width 28 height 28
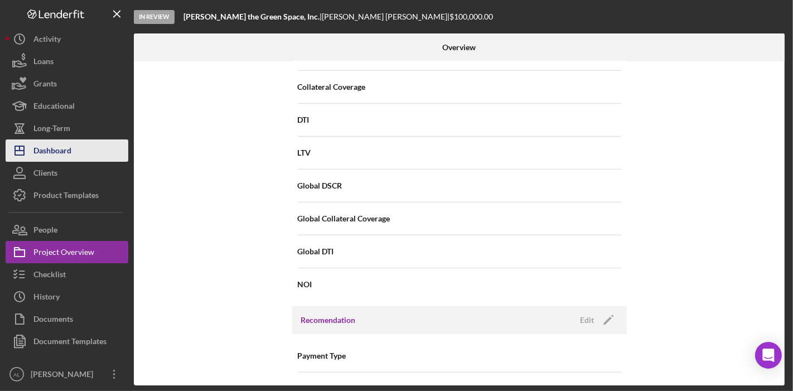
click at [74, 150] on button "Icon/Dashboard Dashboard" at bounding box center [67, 150] width 123 height 22
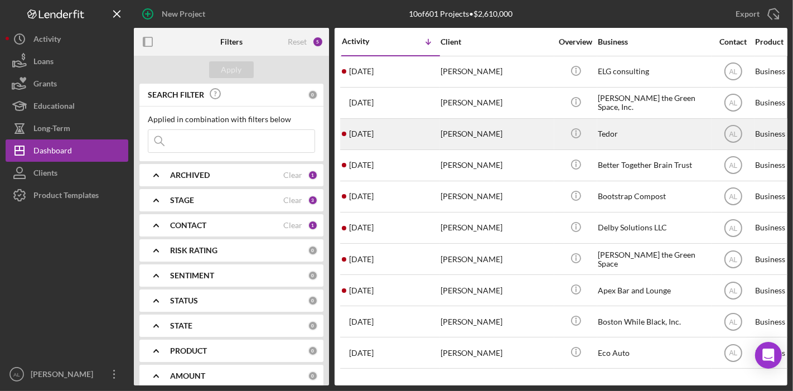
click at [550, 135] on div "[PERSON_NAME]" at bounding box center [495, 134] width 111 height 30
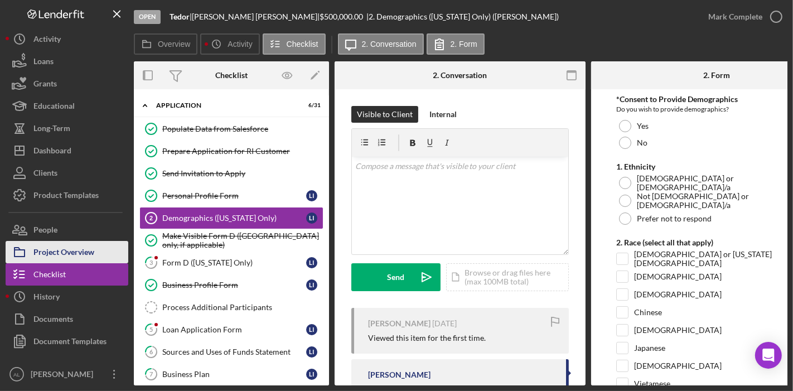
click at [84, 249] on div "Project Overview" at bounding box center [63, 253] width 61 height 25
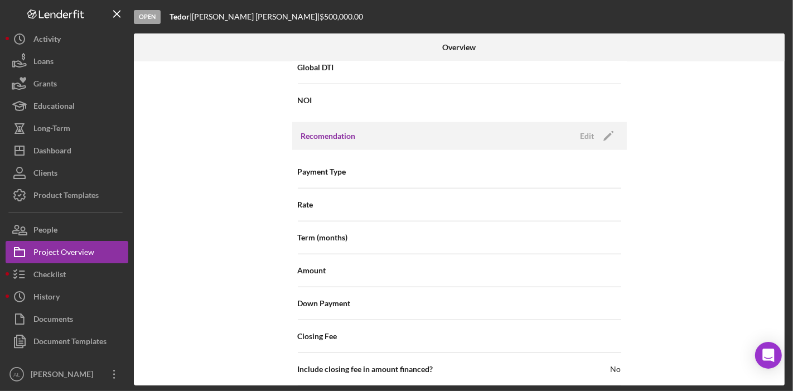
scroll to position [882, 0]
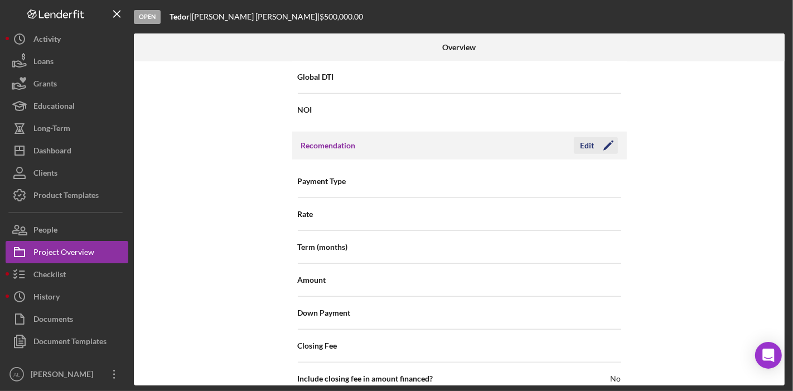
click at [613, 145] on icon "Icon/Edit" at bounding box center [608, 146] width 28 height 28
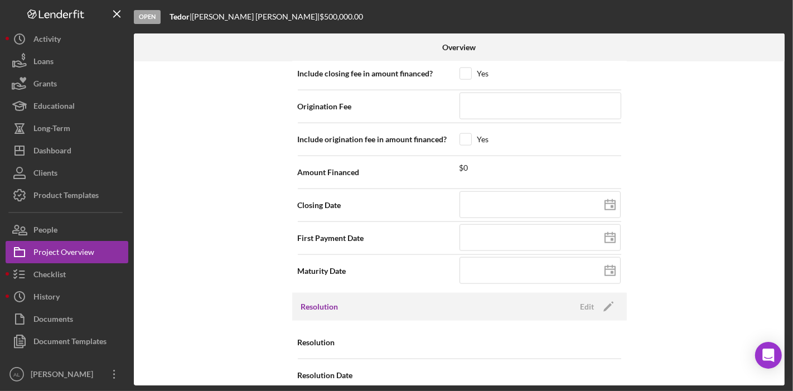
scroll to position [1185, 0]
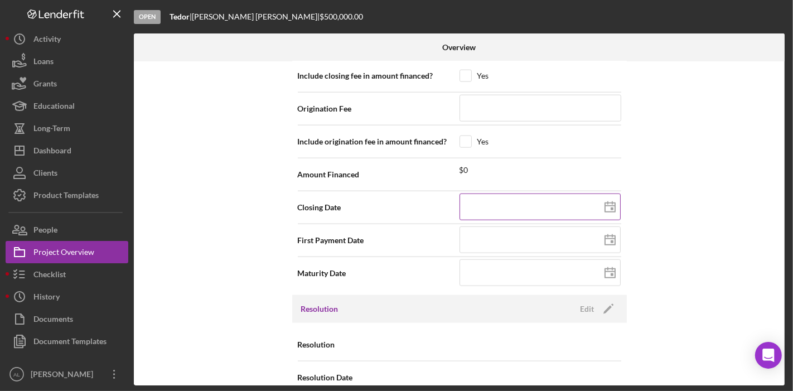
click at [607, 202] on line at bounding box center [607, 203] width 0 height 2
type input "[DATE]"
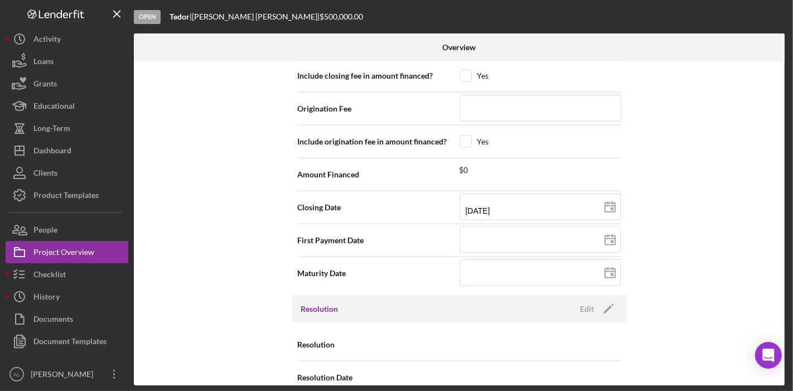
type input "[DATE]"
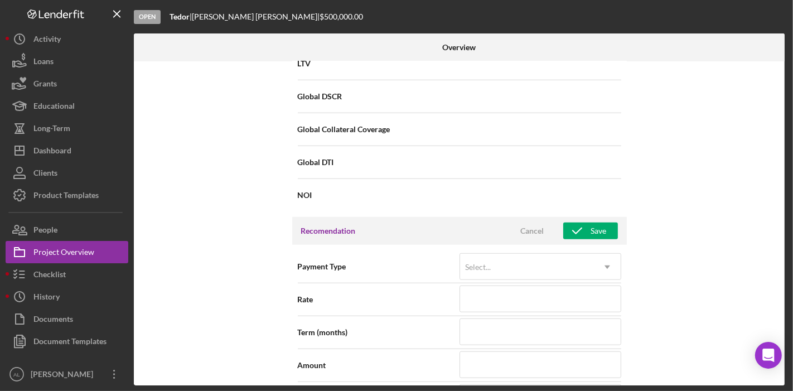
scroll to position [791, 0]
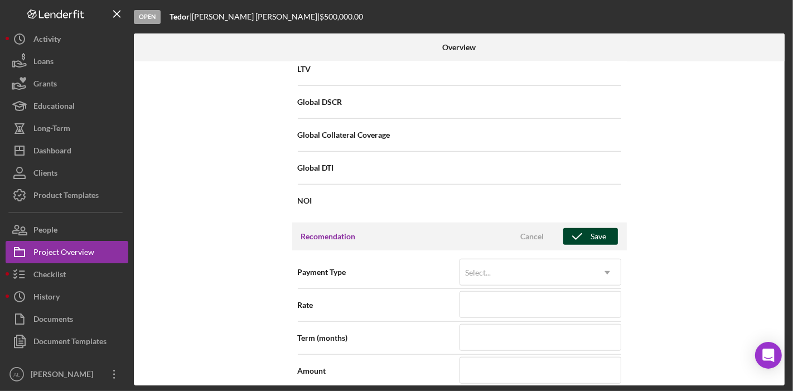
click at [598, 228] on div "Save" at bounding box center [599, 236] width 16 height 17
click at [190, 129] on div "Internal Workflow Stage Open Icon/Dropdown Arrow Archive (can unarchive later i…" at bounding box center [459, 223] width 650 height 324
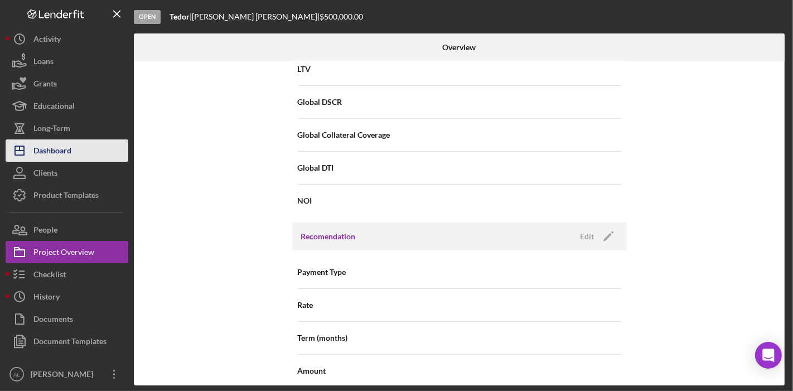
click at [76, 152] on button "Icon/Dashboard Dashboard" at bounding box center [67, 150] width 123 height 22
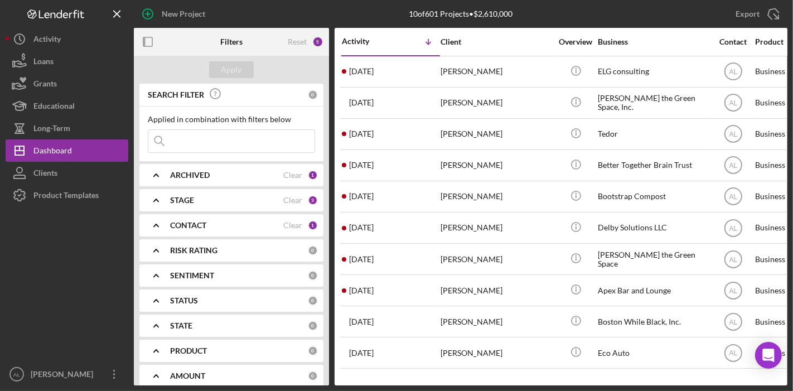
click at [255, 178] on div "ARCHIVED" at bounding box center [226, 175] width 113 height 9
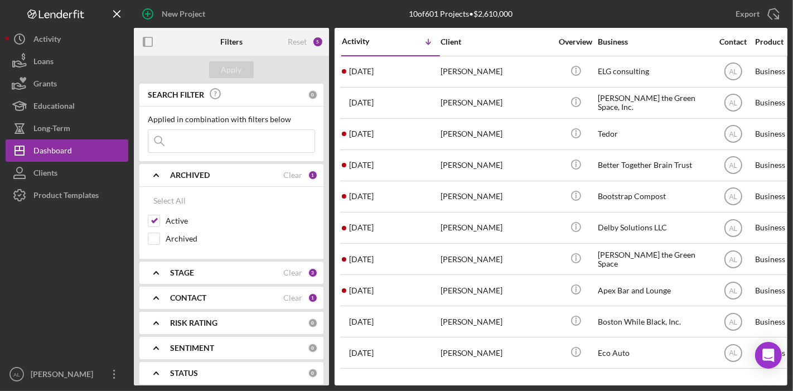
click at [238, 278] on div "STAGE Clear 3" at bounding box center [244, 272] width 148 height 22
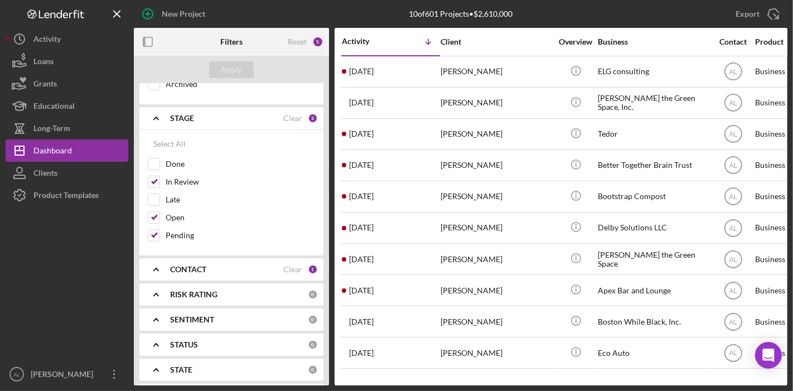
scroll to position [157, 0]
click at [288, 263] on div "Clear" at bounding box center [292, 267] width 19 height 9
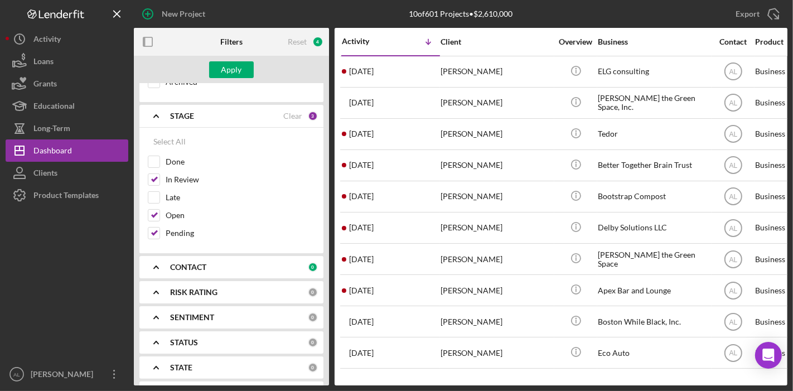
click at [197, 256] on div "CONTACT 0" at bounding box center [244, 267] width 148 height 22
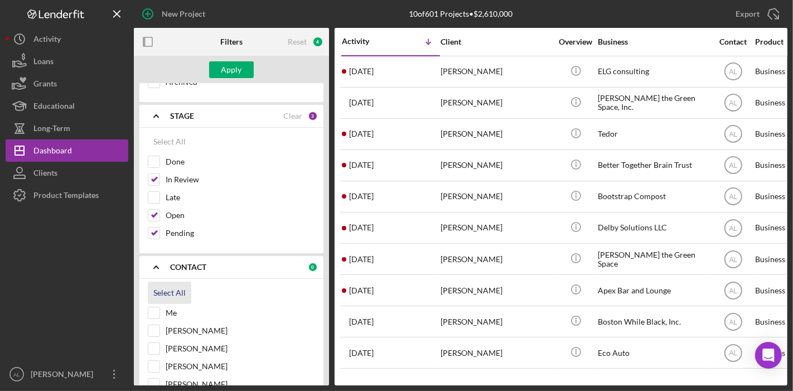
click at [157, 292] on div "Select All" at bounding box center [169, 292] width 32 height 22
checkbox input "true"
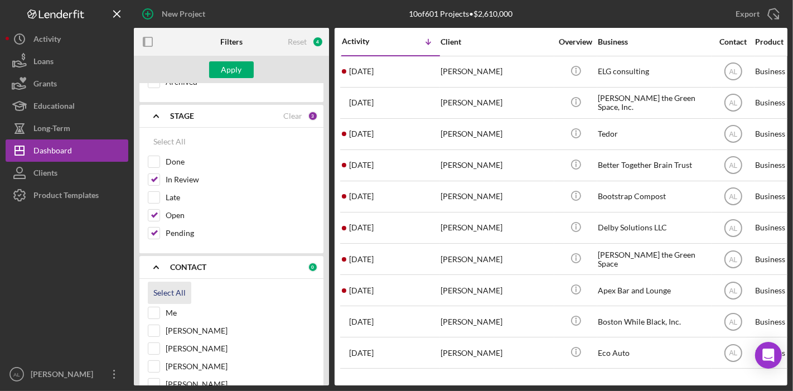
checkbox input "true"
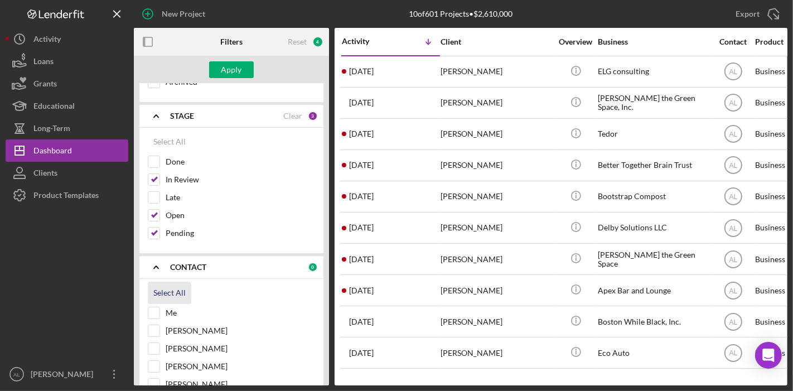
checkbox input "true"
click at [226, 74] on div "Apply" at bounding box center [231, 69] width 21 height 17
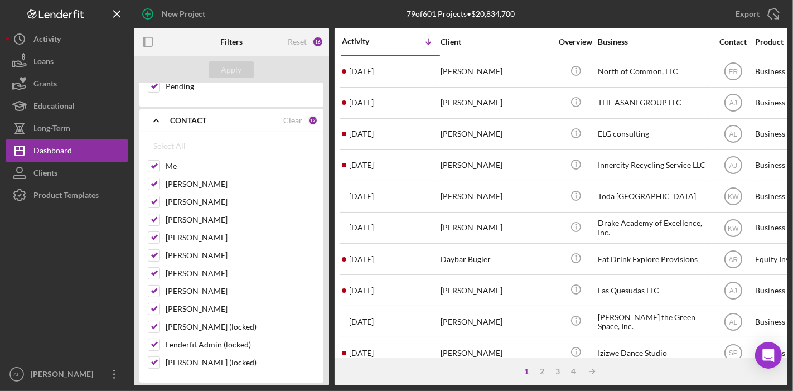
scroll to position [305, 0]
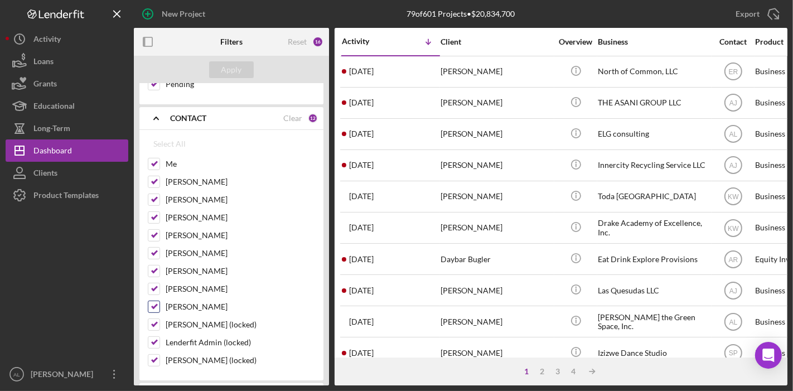
click at [154, 305] on input "[PERSON_NAME]" at bounding box center [153, 306] width 11 height 11
checkbox input "false"
click at [240, 68] on div "Apply" at bounding box center [231, 69] width 21 height 17
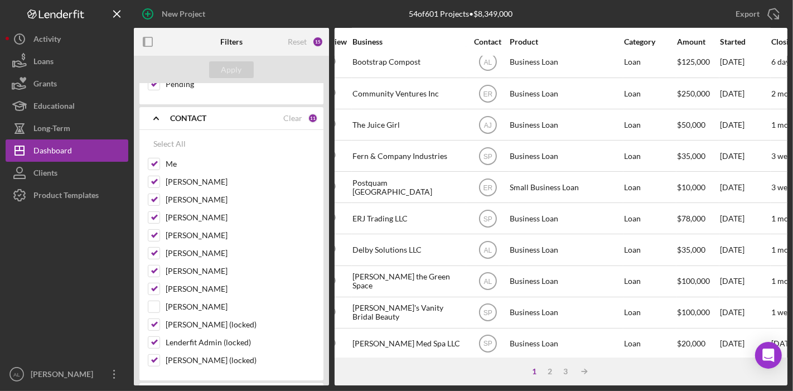
scroll to position [486, 245]
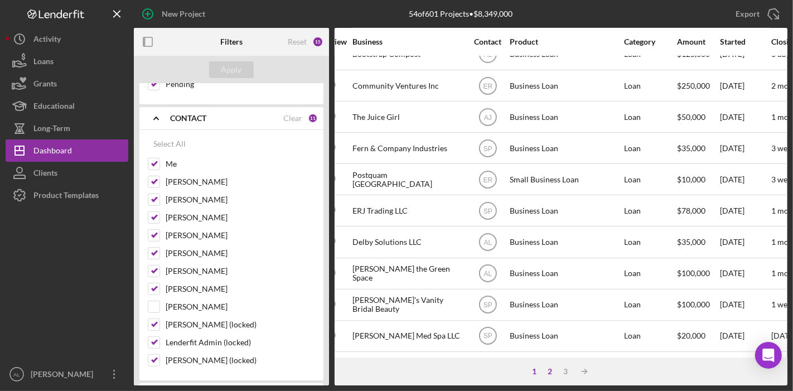
click at [551, 370] on div "2" at bounding box center [550, 371] width 16 height 9
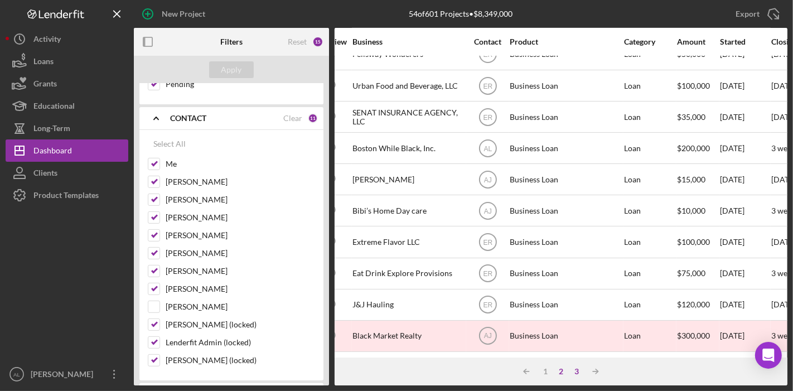
click at [574, 372] on div "3" at bounding box center [576, 371] width 16 height 9
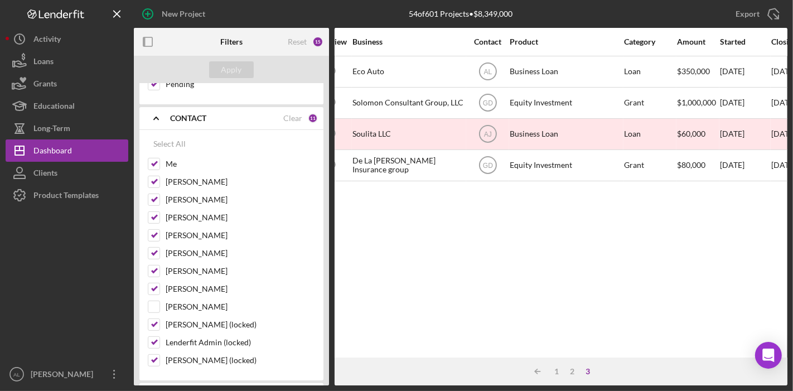
scroll to position [0, 245]
click at [155, 319] on input "[PERSON_NAME] (locked)" at bounding box center [153, 324] width 11 height 11
checkbox input "false"
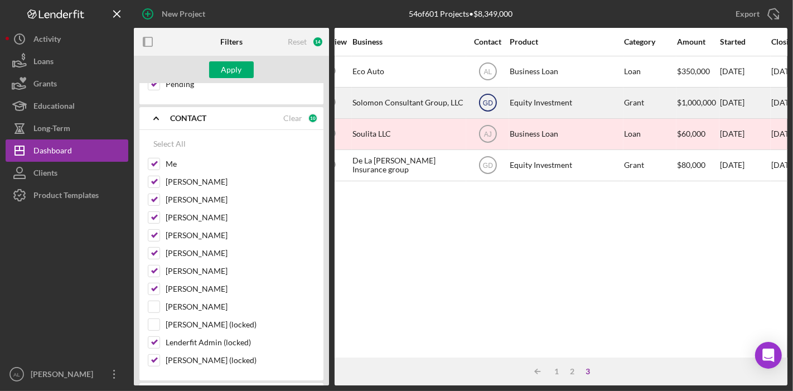
click at [487, 76] on text "GD" at bounding box center [487, 72] width 8 height 8
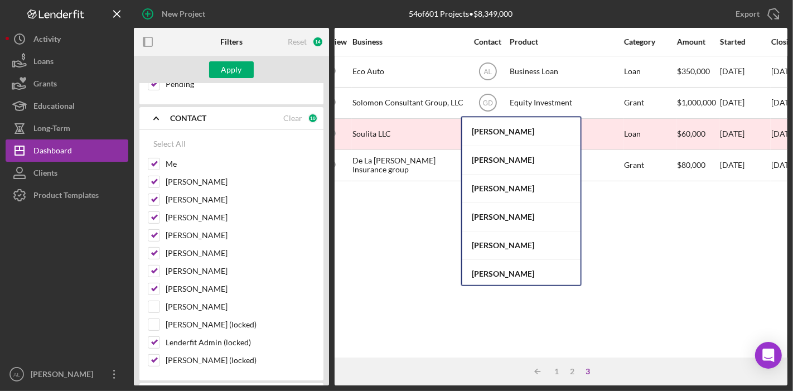
scroll to position [86, 0]
drag, startPoint x: 543, startPoint y: 265, endPoint x: 511, endPoint y: 281, distance: 35.6
drag, startPoint x: 511, startPoint y: 281, endPoint x: 505, endPoint y: 276, distance: 7.9
drag, startPoint x: 505, startPoint y: 276, endPoint x: 495, endPoint y: 268, distance: 12.3
drag, startPoint x: 495, startPoint y: 268, endPoint x: 435, endPoint y: 233, distance: 70.2
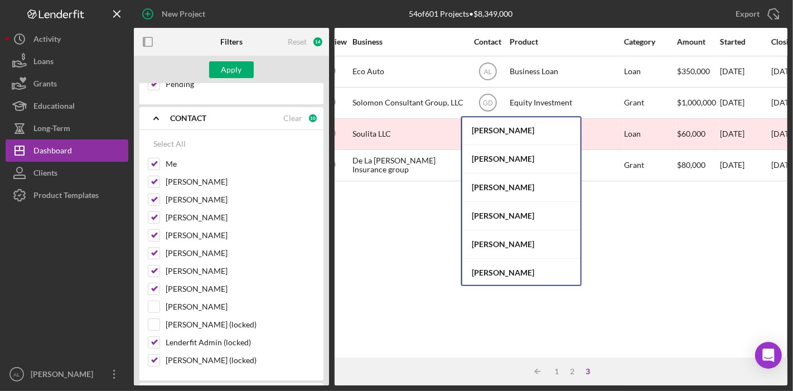
click at [435, 233] on div "Activity Icon/Table Sort Arrow Client Overview Business Contact Product Categor…" at bounding box center [560, 192] width 453 height 329
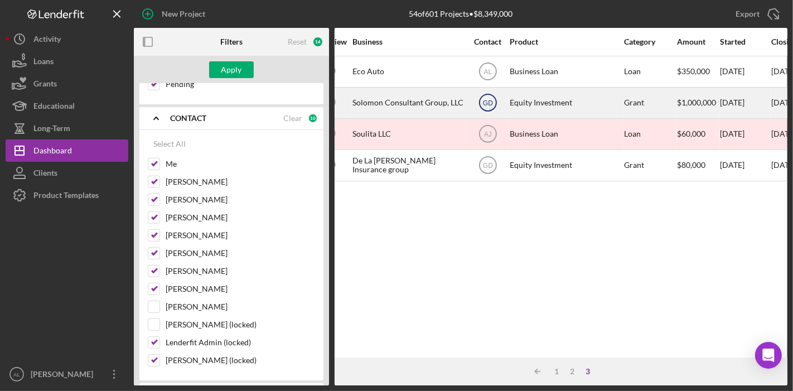
click at [491, 108] on icon "GD" at bounding box center [488, 103] width 28 height 28
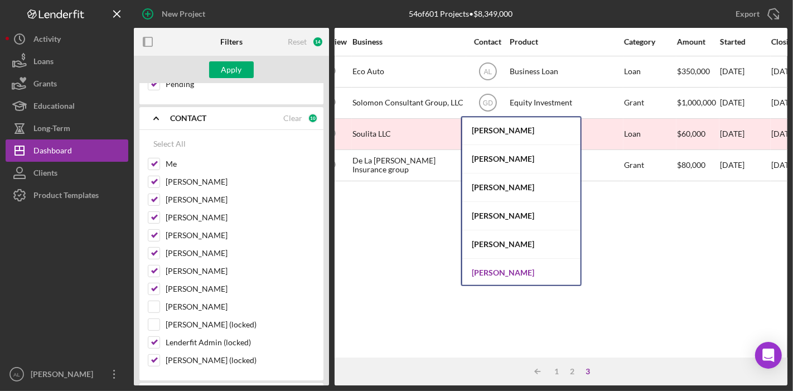
click at [502, 263] on div "[PERSON_NAME]" at bounding box center [521, 273] width 118 height 28
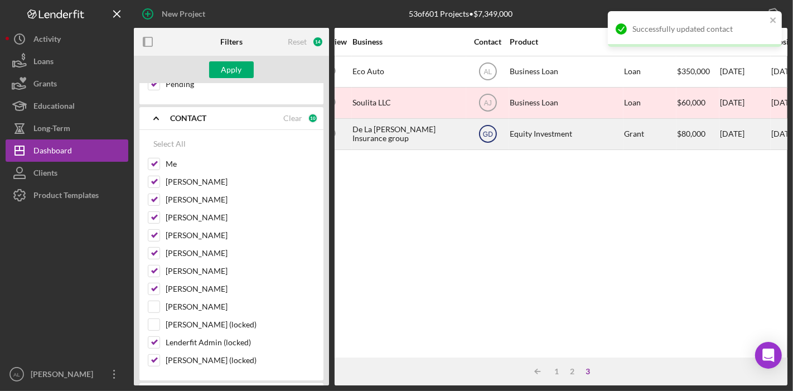
click at [489, 76] on text "GD" at bounding box center [487, 72] width 8 height 8
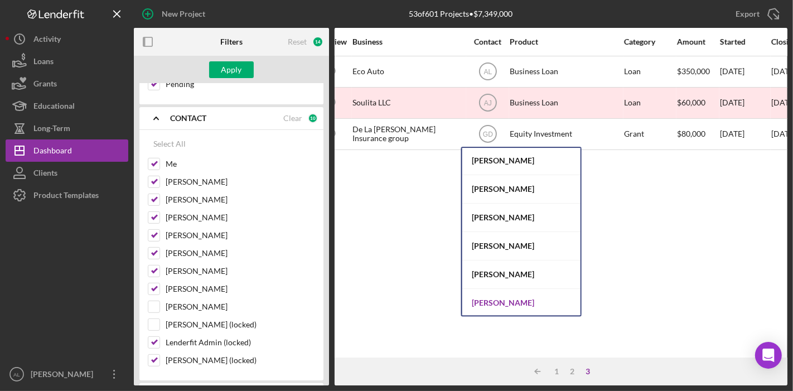
click at [506, 295] on div "[PERSON_NAME]" at bounding box center [521, 303] width 118 height 28
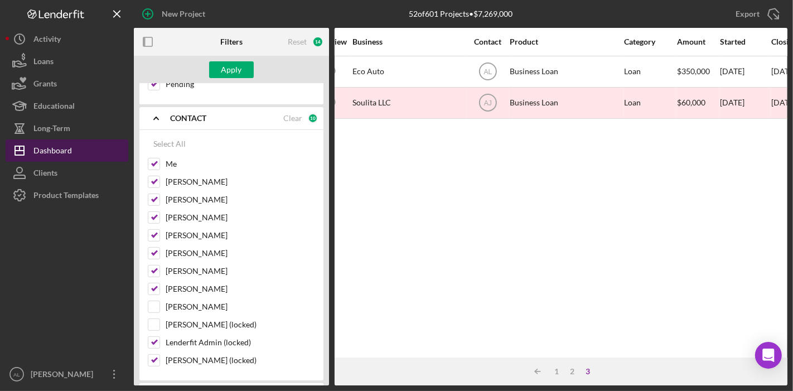
click at [84, 147] on button "Icon/Dashboard Dashboard" at bounding box center [67, 150] width 123 height 22
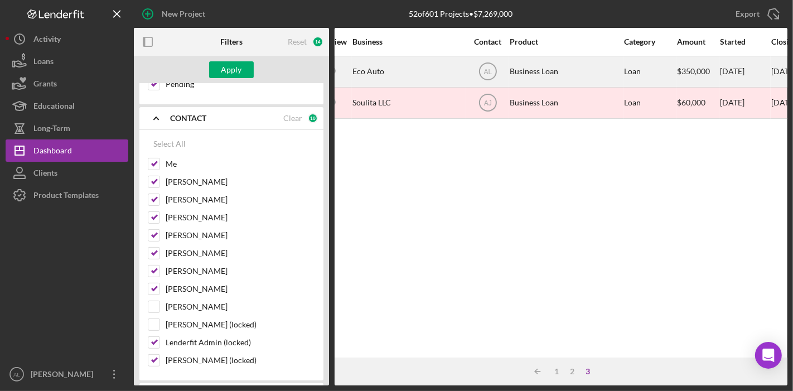
click at [511, 72] on div "Business Loan" at bounding box center [564, 72] width 111 height 30
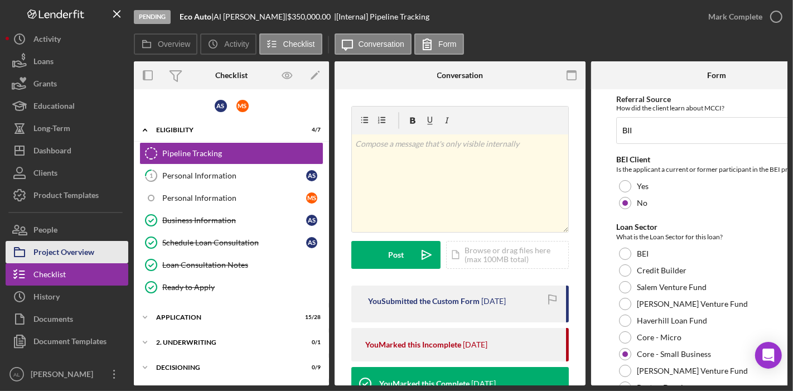
click at [88, 248] on div "Project Overview" at bounding box center [63, 253] width 61 height 25
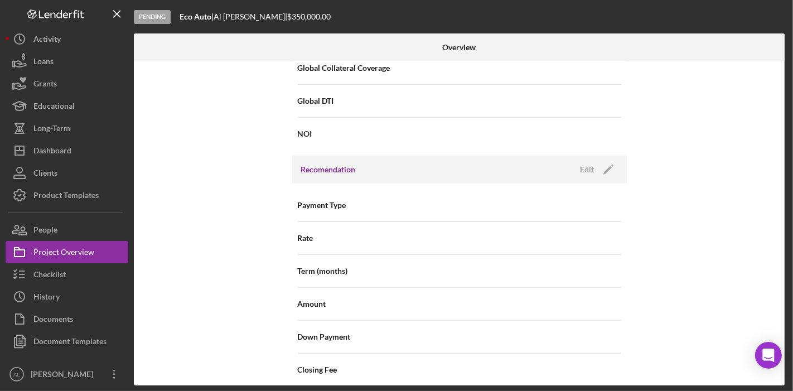
scroll to position [985, 0]
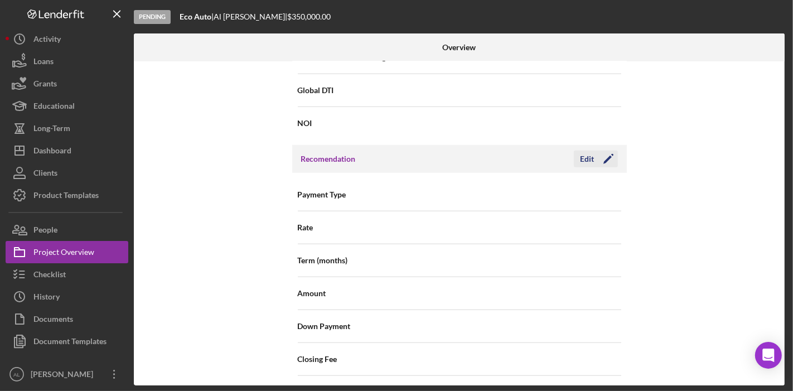
click at [607, 156] on icon "Icon/Edit" at bounding box center [608, 159] width 28 height 28
drag, startPoint x: 780, startPoint y: 232, endPoint x: 784, endPoint y: 252, distance: 20.4
click at [784, 252] on div "Overview Internal Workflow Stage Pending Icon/Dropdown Arrow Archive (can unarc…" at bounding box center [460, 209] width 653 height 352
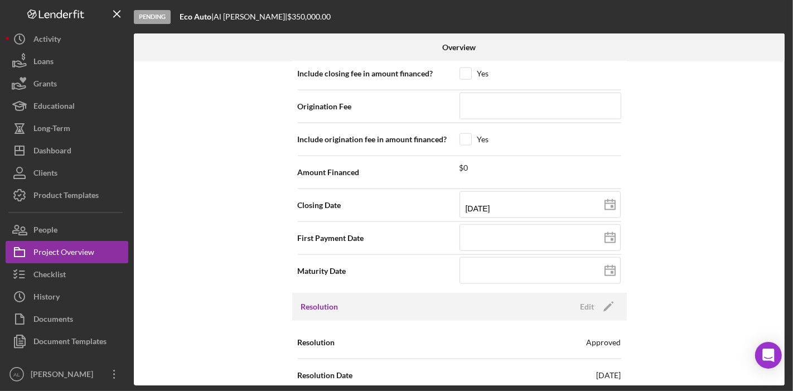
scroll to position [1298, 0]
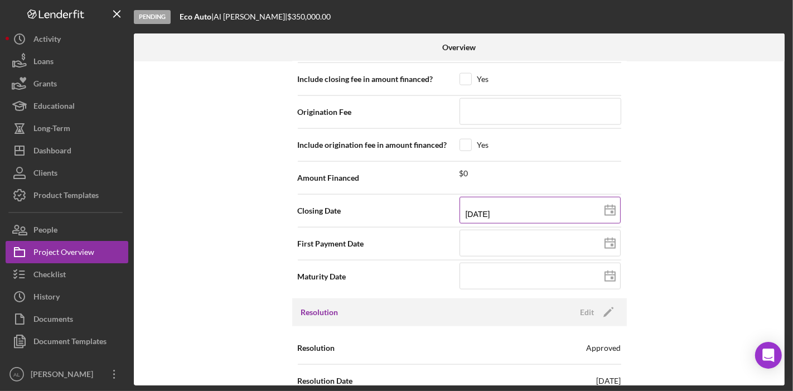
click at [610, 211] on rect at bounding box center [611, 212] width 3 height 3
type input "[DATE]"
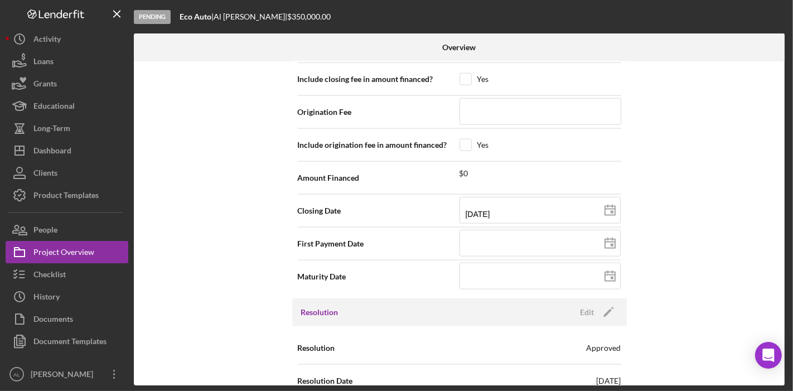
type input "[DATE]"
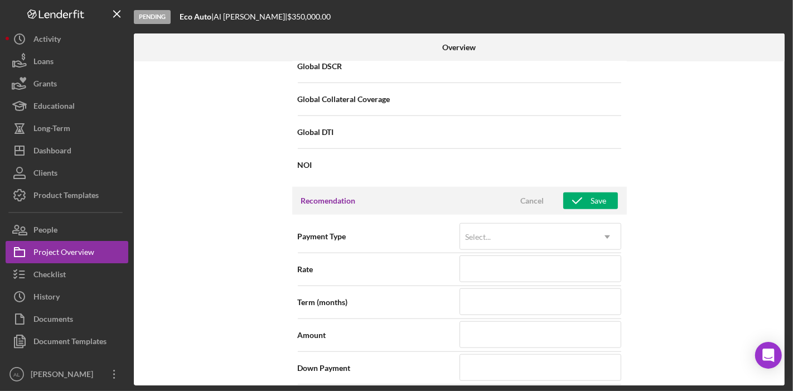
scroll to position [973, 0]
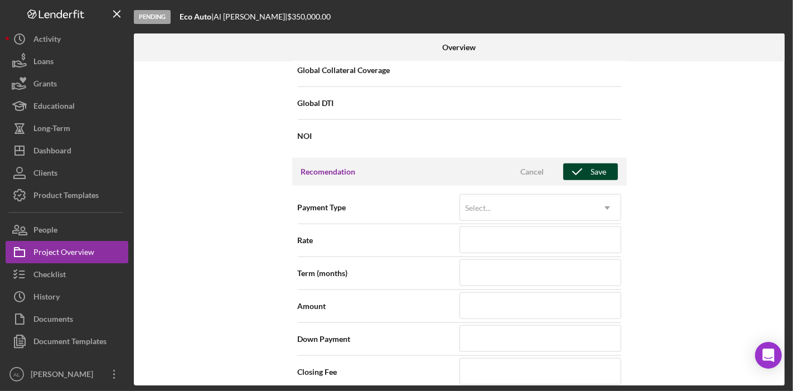
click at [600, 165] on div "Save" at bounding box center [599, 171] width 16 height 17
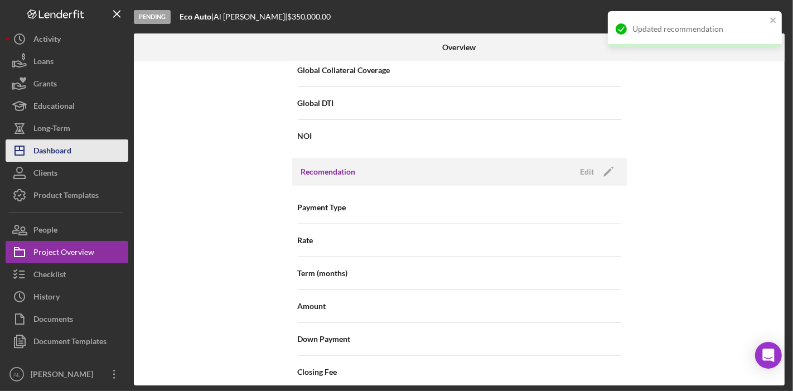
click at [65, 154] on div "Dashboard" at bounding box center [52, 151] width 38 height 25
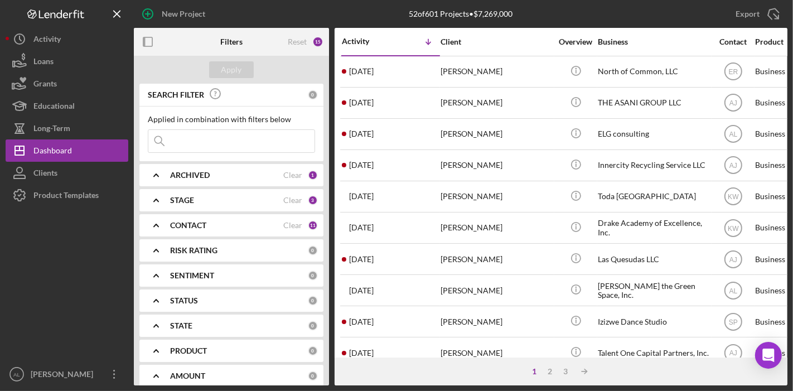
click at [220, 221] on div "CONTACT" at bounding box center [226, 225] width 113 height 9
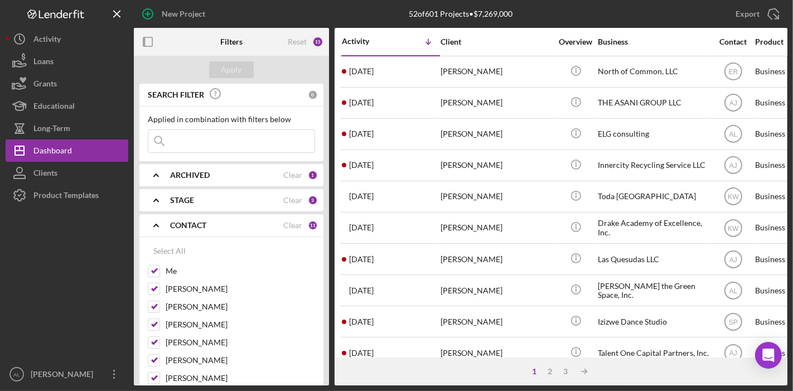
click at [290, 217] on div "CONTACT Clear 11" at bounding box center [244, 225] width 148 height 22
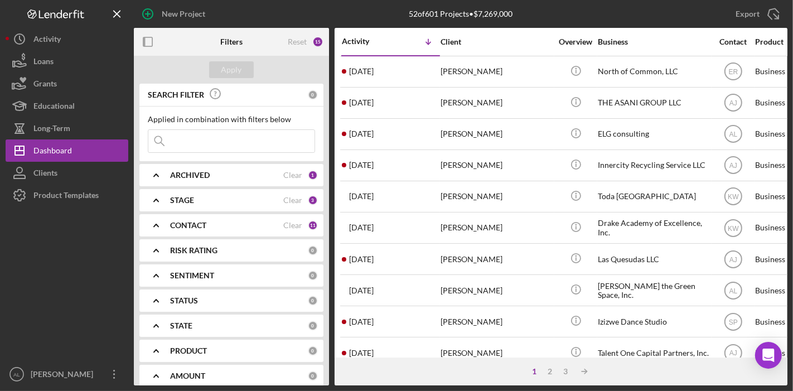
click at [275, 223] on div "CONTACT" at bounding box center [226, 225] width 113 height 9
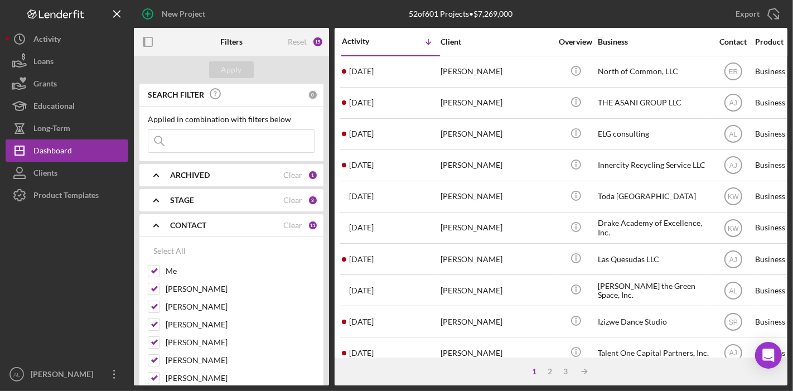
click at [279, 223] on div "CONTACT" at bounding box center [226, 225] width 113 height 9
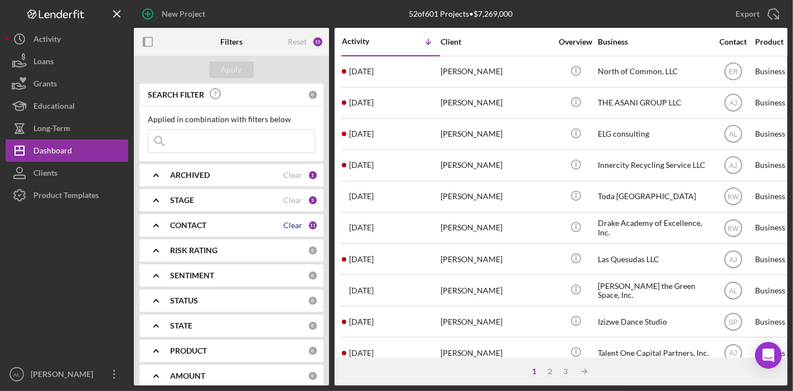
click at [284, 225] on div "Clear" at bounding box center [292, 225] width 19 height 9
click at [205, 223] on b "CONTACT" at bounding box center [188, 225] width 36 height 9
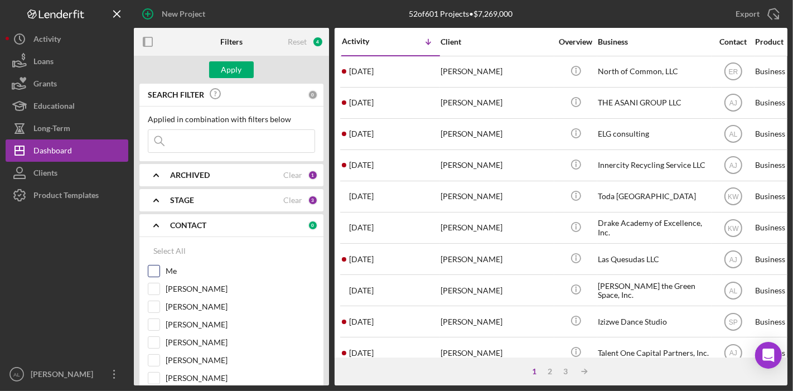
click at [153, 267] on input "Me" at bounding box center [153, 270] width 11 height 11
checkbox input "true"
click at [230, 73] on div "Apply" at bounding box center [231, 69] width 21 height 17
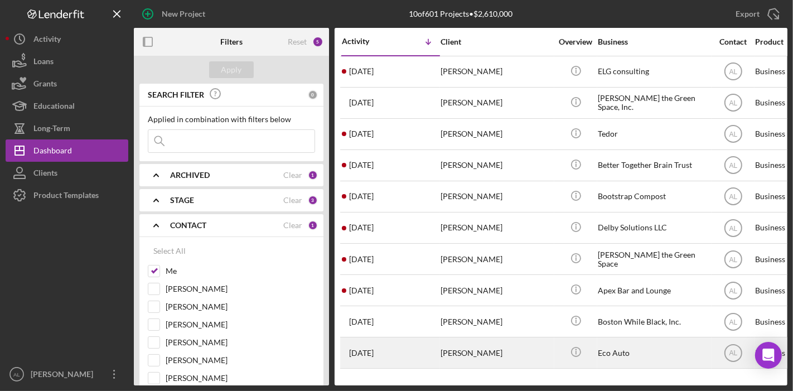
click at [471, 354] on div "[PERSON_NAME]" at bounding box center [495, 353] width 111 height 30
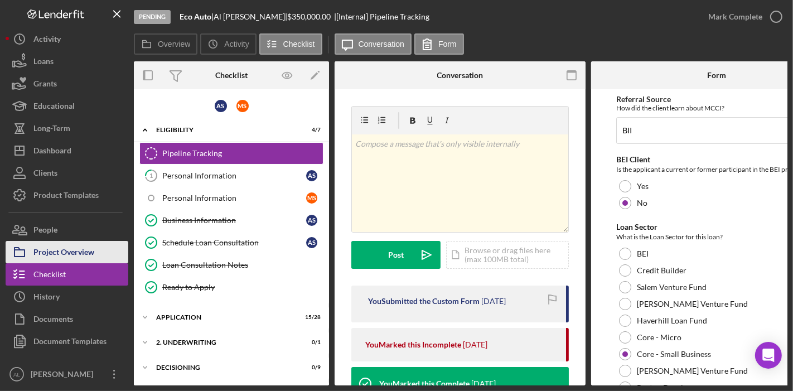
click at [98, 245] on button "Project Overview" at bounding box center [67, 252] width 123 height 22
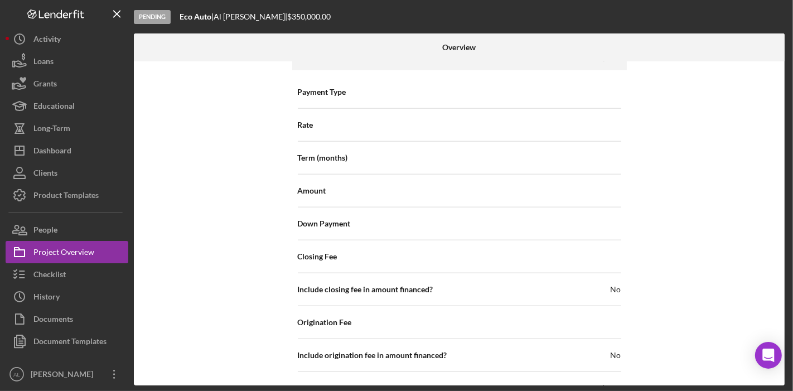
scroll to position [1093, 0]
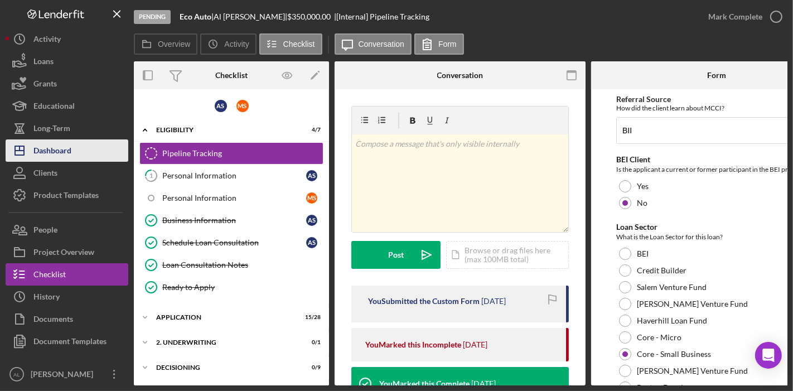
click at [69, 139] on div "Dashboard" at bounding box center [52, 151] width 38 height 25
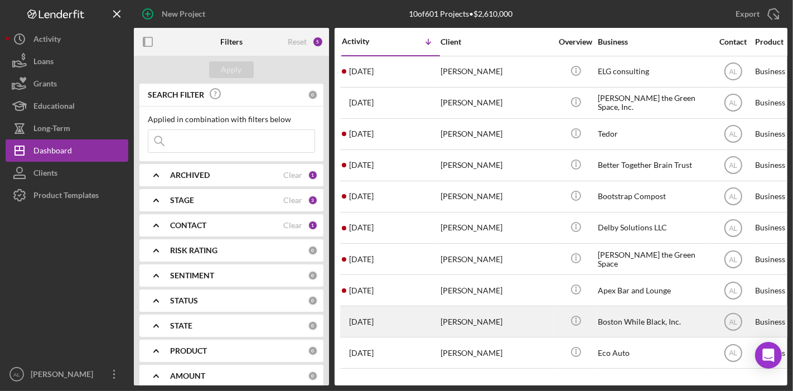
click at [621, 318] on div "Boston While Black, Inc." at bounding box center [652, 322] width 111 height 30
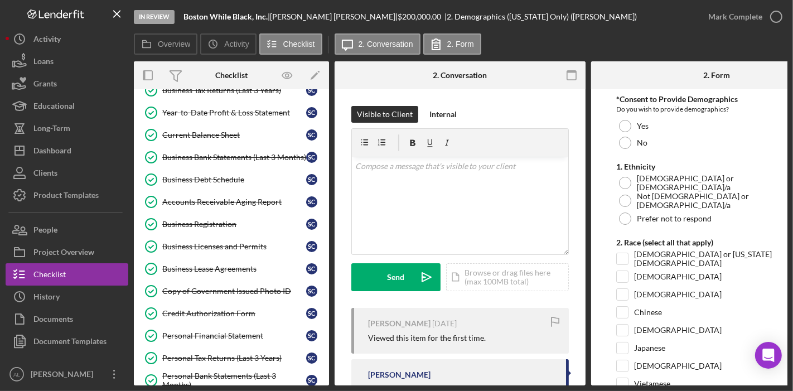
scroll to position [216, 0]
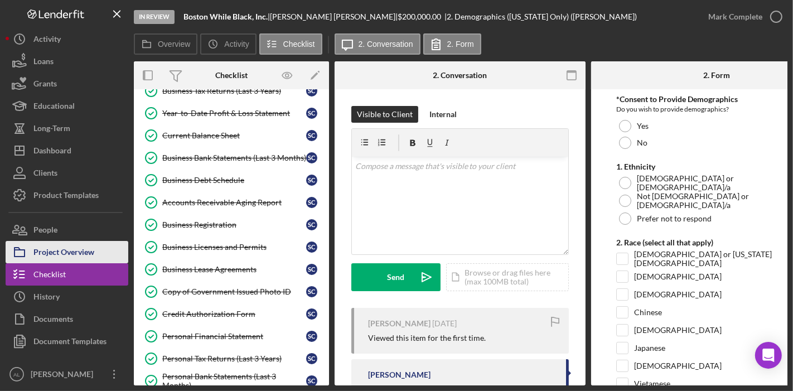
click at [86, 251] on div "Project Overview" at bounding box center [63, 253] width 61 height 25
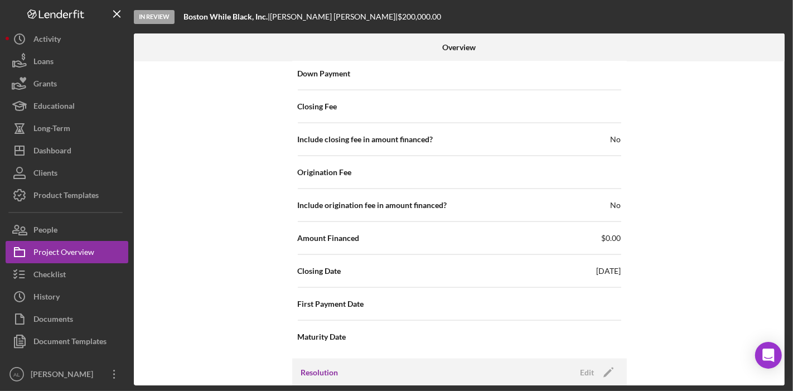
scroll to position [1236, 0]
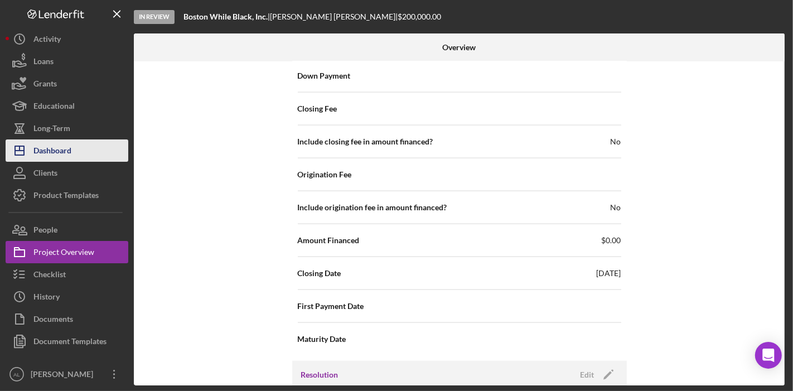
click at [82, 150] on button "Icon/Dashboard Dashboard" at bounding box center [67, 150] width 123 height 22
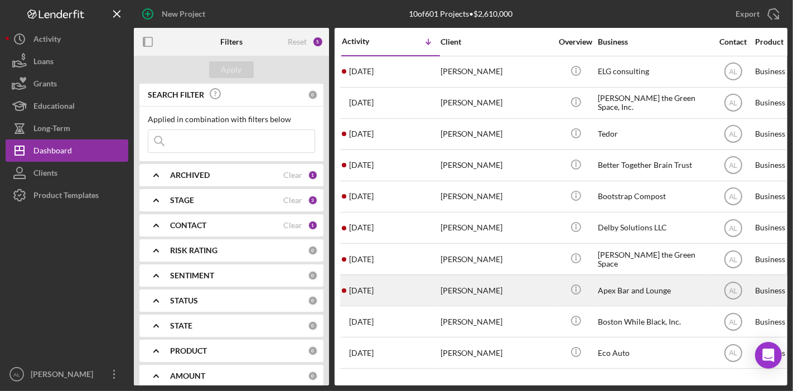
click at [488, 289] on div "[PERSON_NAME]" at bounding box center [495, 290] width 111 height 30
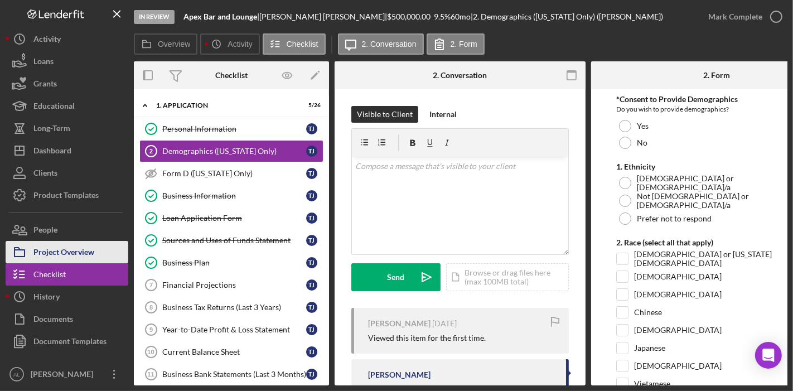
click at [91, 251] on div "Project Overview" at bounding box center [63, 253] width 61 height 25
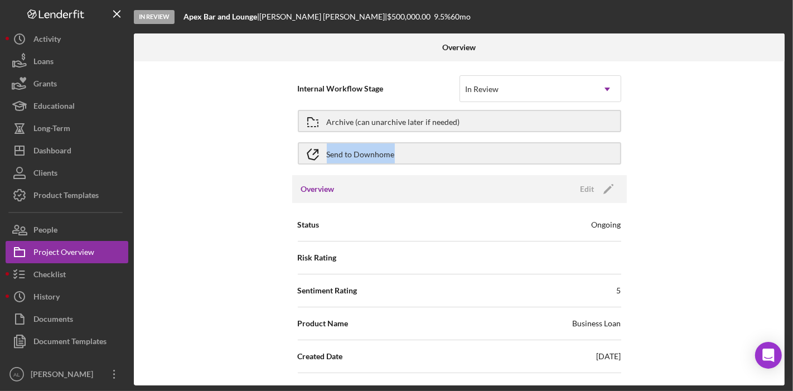
drag, startPoint x: 784, startPoint y: 107, endPoint x: 791, endPoint y: 138, distance: 32.0
click at [791, 138] on div "In Review Apex Bar and Lounge | [PERSON_NAME] | $500,000.00 9.5 % 60 mo Overvie…" at bounding box center [396, 195] width 793 height 391
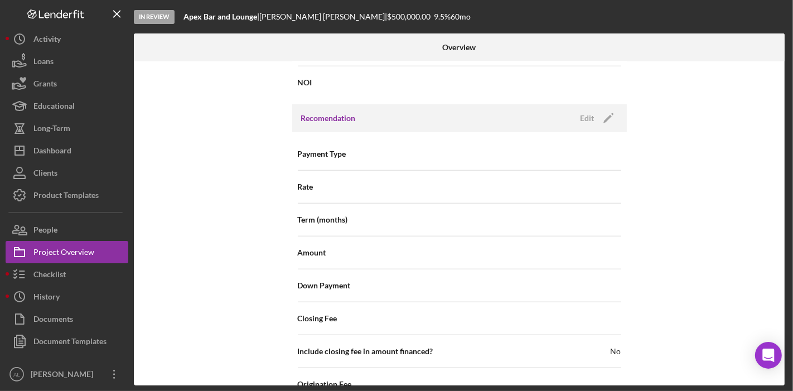
scroll to position [882, 0]
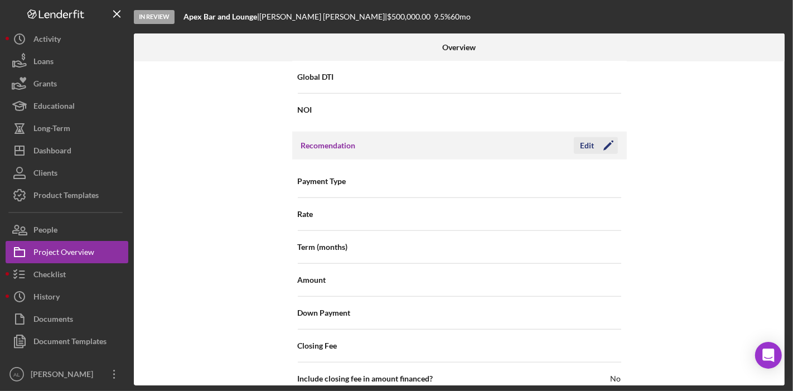
click at [603, 139] on icon "Icon/Edit" at bounding box center [608, 146] width 28 height 28
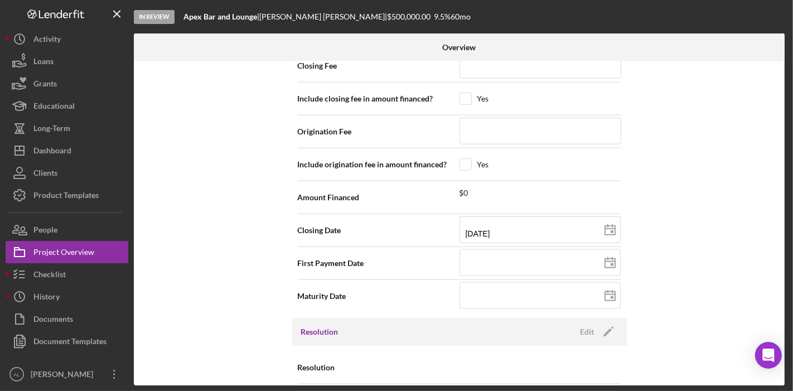
scroll to position [1199, 0]
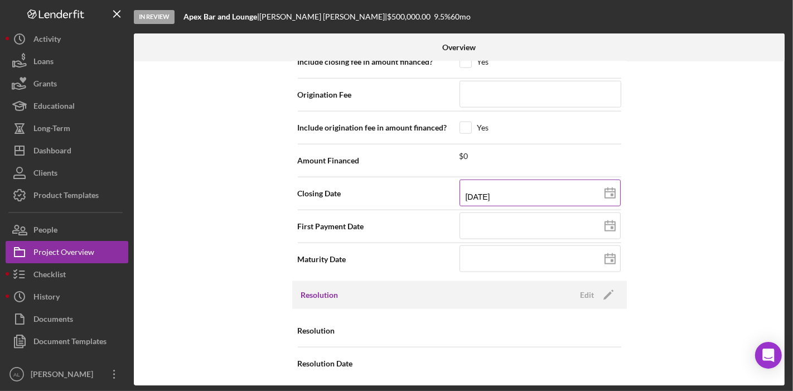
click at [610, 191] on icon at bounding box center [610, 193] width 28 height 28
type input "[DATE]"
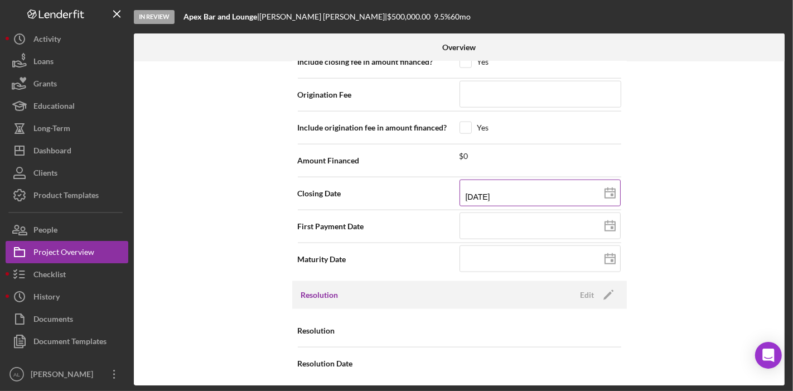
type input "[DATE]"
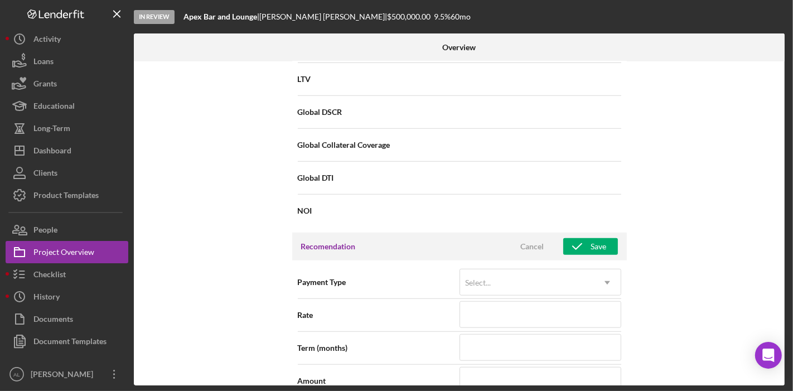
scroll to position [783, 0]
click at [593, 244] on div "Save" at bounding box center [599, 244] width 16 height 17
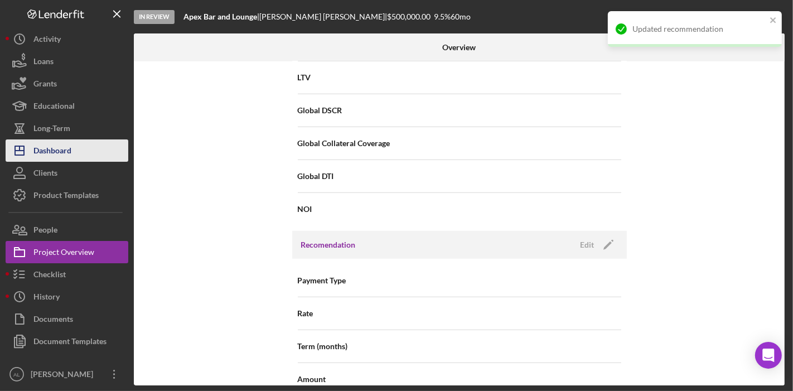
click at [66, 140] on div "Dashboard" at bounding box center [52, 151] width 38 height 25
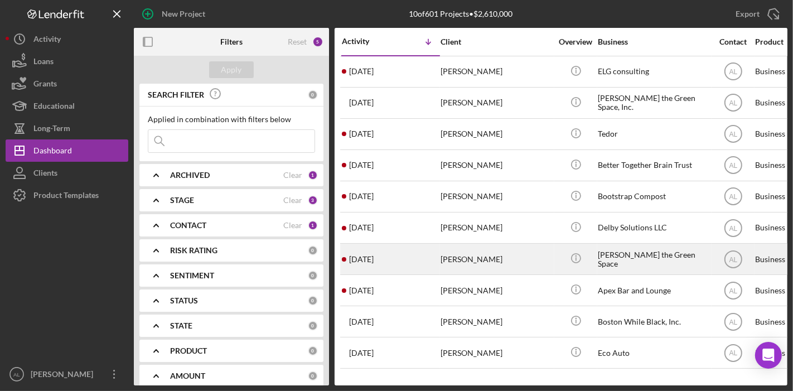
click at [649, 255] on div "[PERSON_NAME] the Green Space" at bounding box center [652, 259] width 111 height 30
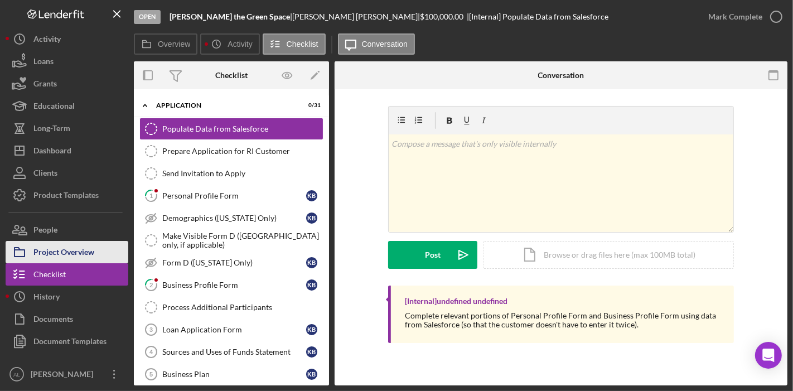
click at [81, 252] on div "Project Overview" at bounding box center [63, 253] width 61 height 25
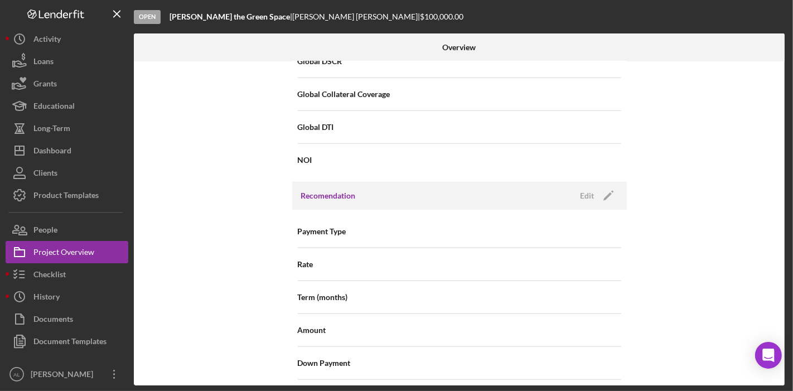
scroll to position [830, 0]
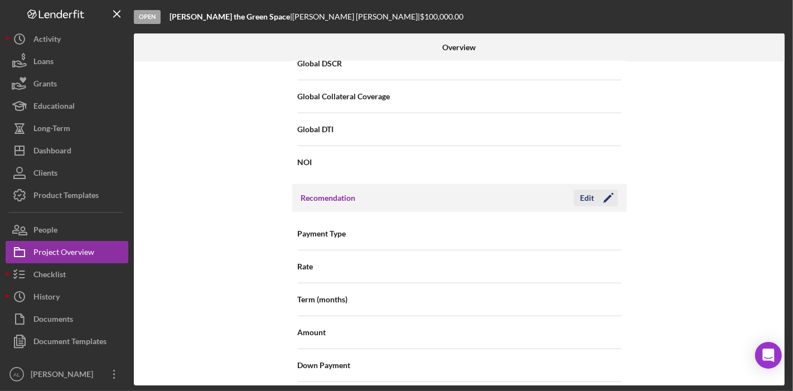
click at [614, 193] on icon "Icon/Edit" at bounding box center [608, 198] width 28 height 28
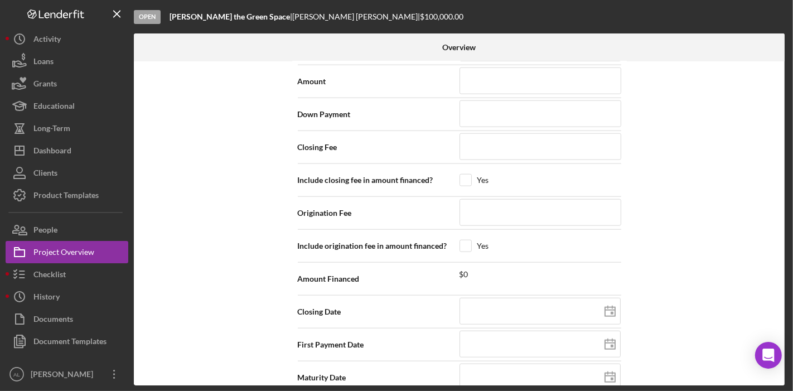
scroll to position [1088, 0]
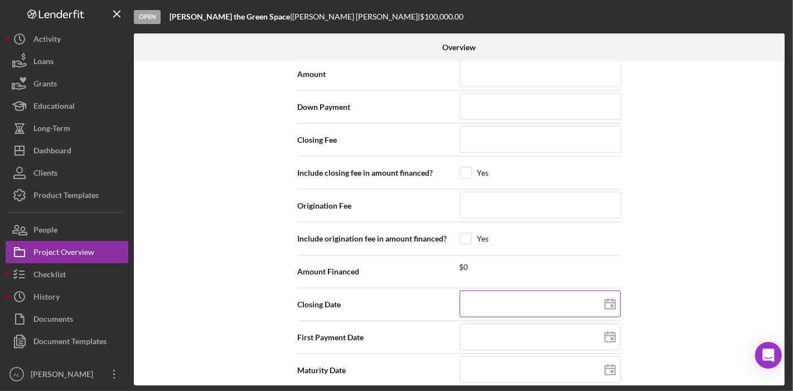
click at [606, 300] on icon at bounding box center [610, 304] width 28 height 28
type input "[DATE]"
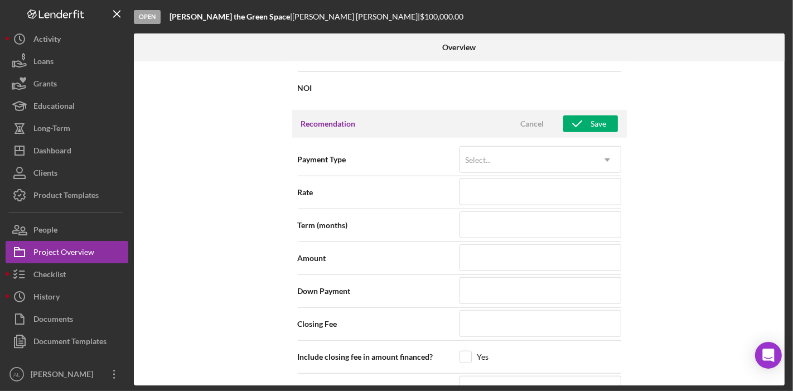
scroll to position [898, 0]
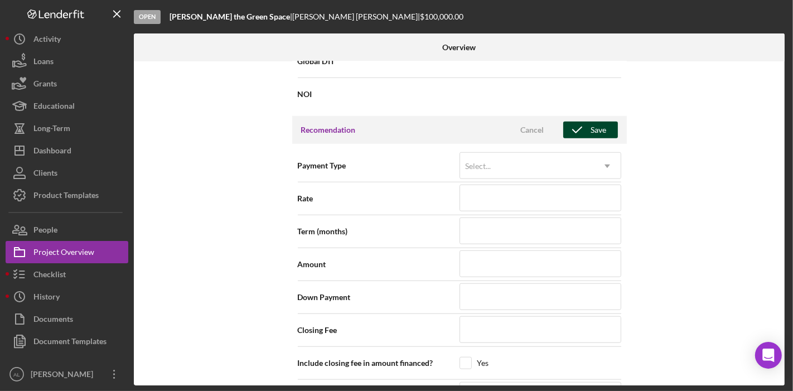
click at [585, 124] on icon "button" at bounding box center [577, 130] width 28 height 28
click at [236, 145] on div "Internal Workflow Stage Open Icon/Dropdown Arrow Archive (can unarchive later i…" at bounding box center [459, 223] width 650 height 324
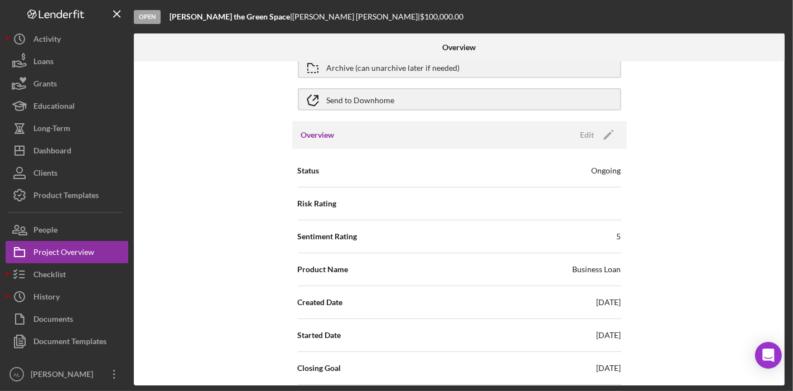
scroll to position [25, 0]
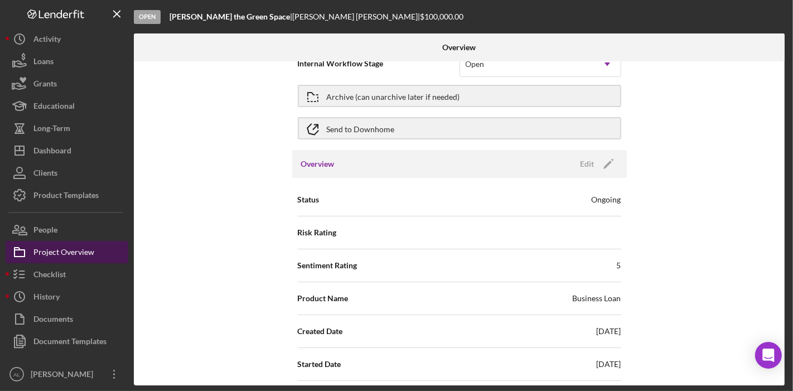
click at [88, 255] on div "Project Overview" at bounding box center [63, 253] width 61 height 25
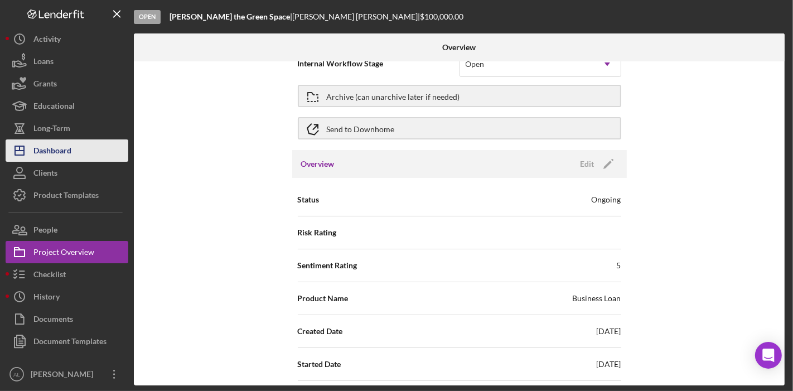
click at [62, 157] on div "Dashboard" at bounding box center [52, 151] width 38 height 25
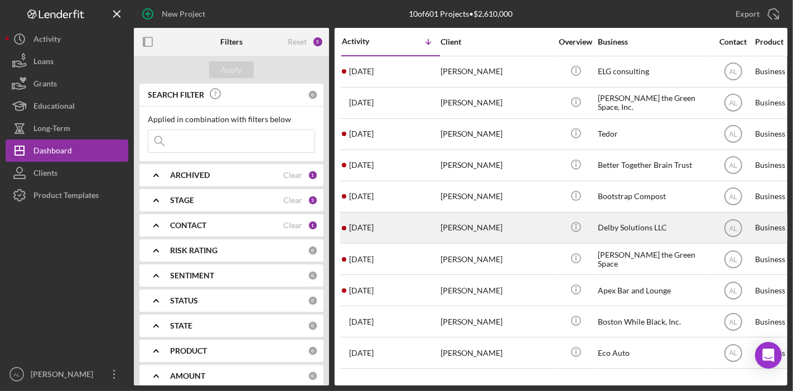
click at [489, 228] on div "[PERSON_NAME]" at bounding box center [495, 228] width 111 height 30
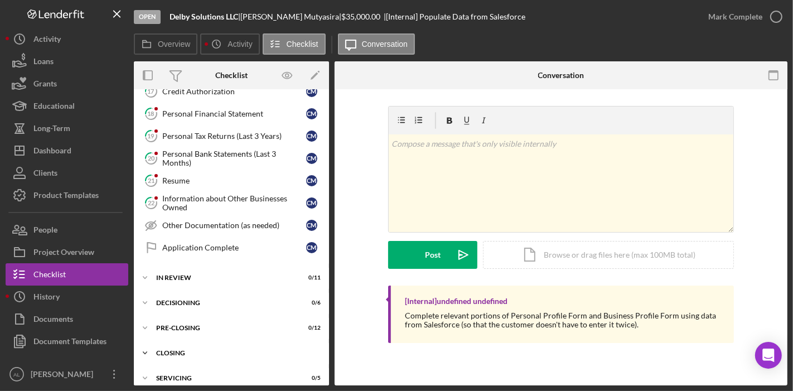
scroll to position [568, 0]
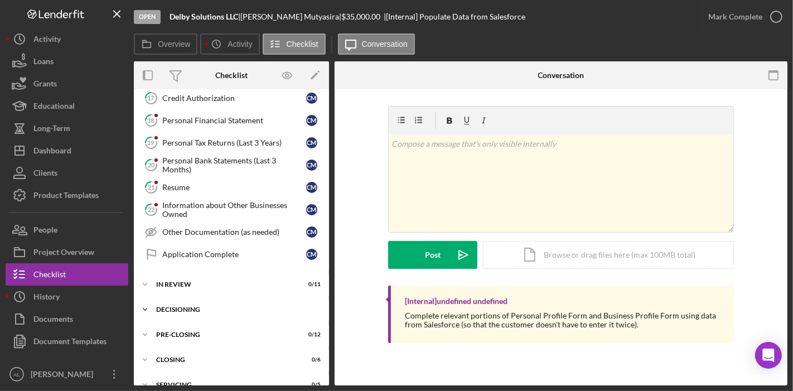
click at [208, 304] on div "Icon/Expander Decisioning 0 / 6" at bounding box center [231, 309] width 195 height 22
drag, startPoint x: 323, startPoint y: 286, endPoint x: 332, endPoint y: 332, distance: 46.5
click at [332, 332] on div "Overview Internal Workflow Stage Open Icon/Dropdown Arrow Archive (can unarchiv…" at bounding box center [460, 223] width 653 height 324
drag, startPoint x: 322, startPoint y: 324, endPoint x: 324, endPoint y: 337, distance: 12.6
click at [324, 337] on div "Team Review Team Review Manager Decision Manager Decision $100K+ ED Decision $1…" at bounding box center [231, 391] width 195 height 139
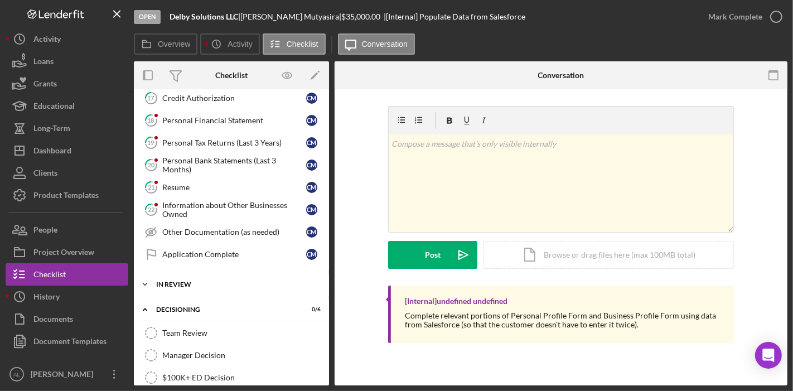
click at [263, 281] on div "In Review" at bounding box center [235, 284] width 159 height 7
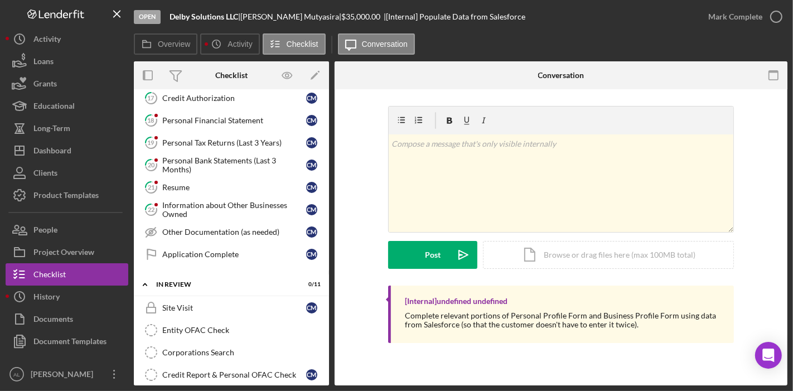
drag, startPoint x: 325, startPoint y: 275, endPoint x: 334, endPoint y: 311, distance: 37.4
click at [334, 311] on div "Overview Internal Workflow Stage Open Icon/Dropdown Arrow Archive (can unarchiv…" at bounding box center [460, 223] width 653 height 324
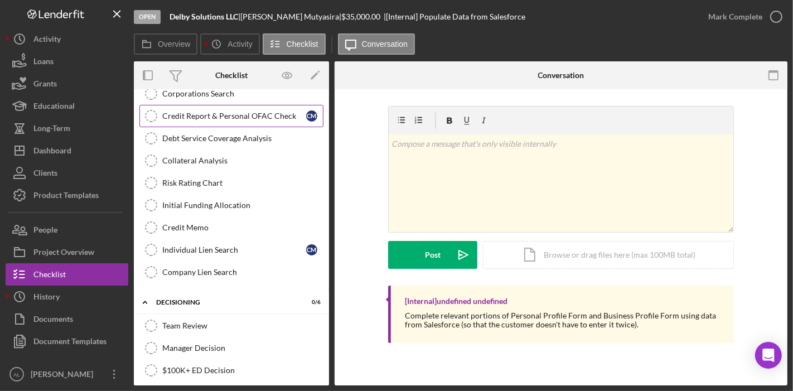
click at [240, 110] on link "Credit Report & Personal OFAC Check Credit Report & Personal OFAC Check C M" at bounding box center [231, 116] width 184 height 22
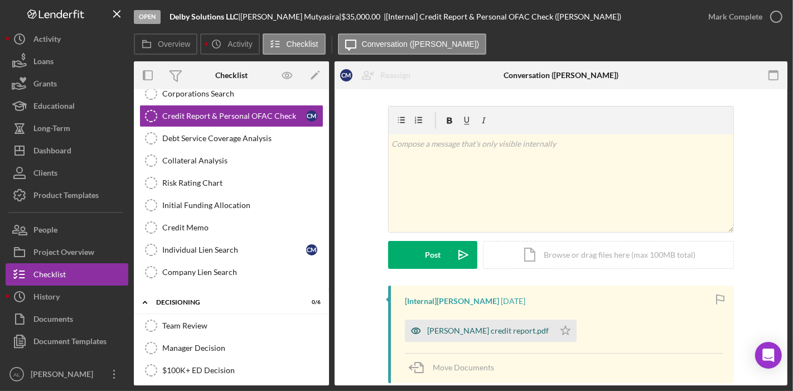
click at [414, 332] on icon "button" at bounding box center [415, 330] width 3 height 3
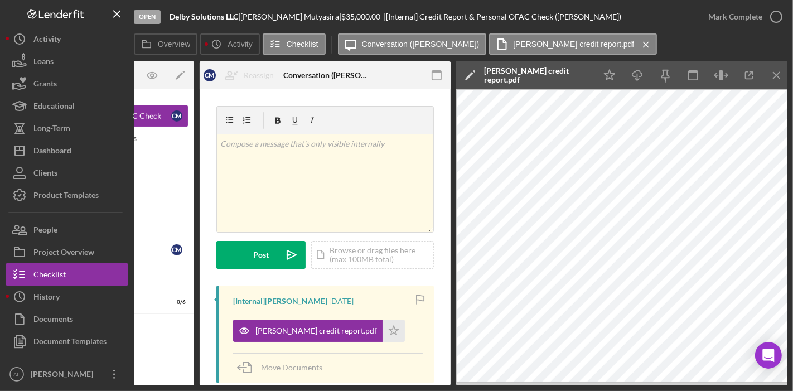
scroll to position [0, 138]
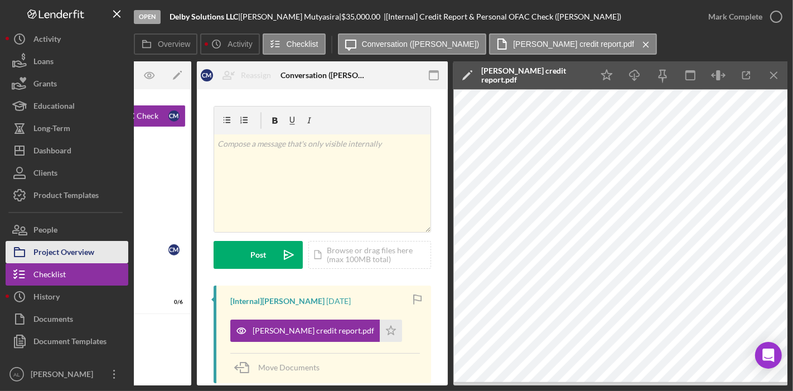
click at [75, 242] on div "Project Overview" at bounding box center [63, 253] width 61 height 25
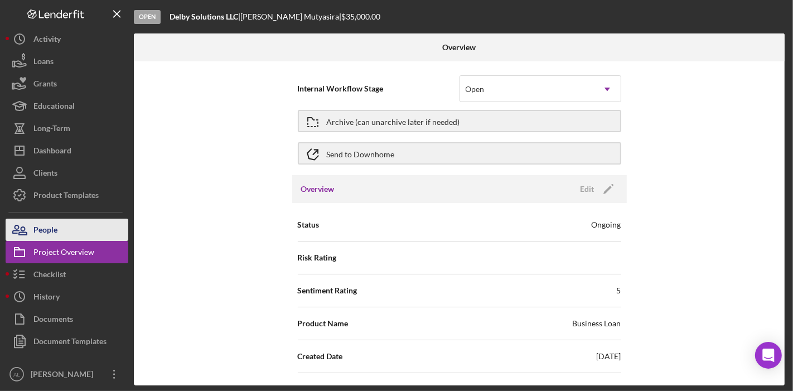
click at [51, 230] on div "People" at bounding box center [45, 230] width 24 height 25
